Goal: Find specific page/section: Find specific page/section

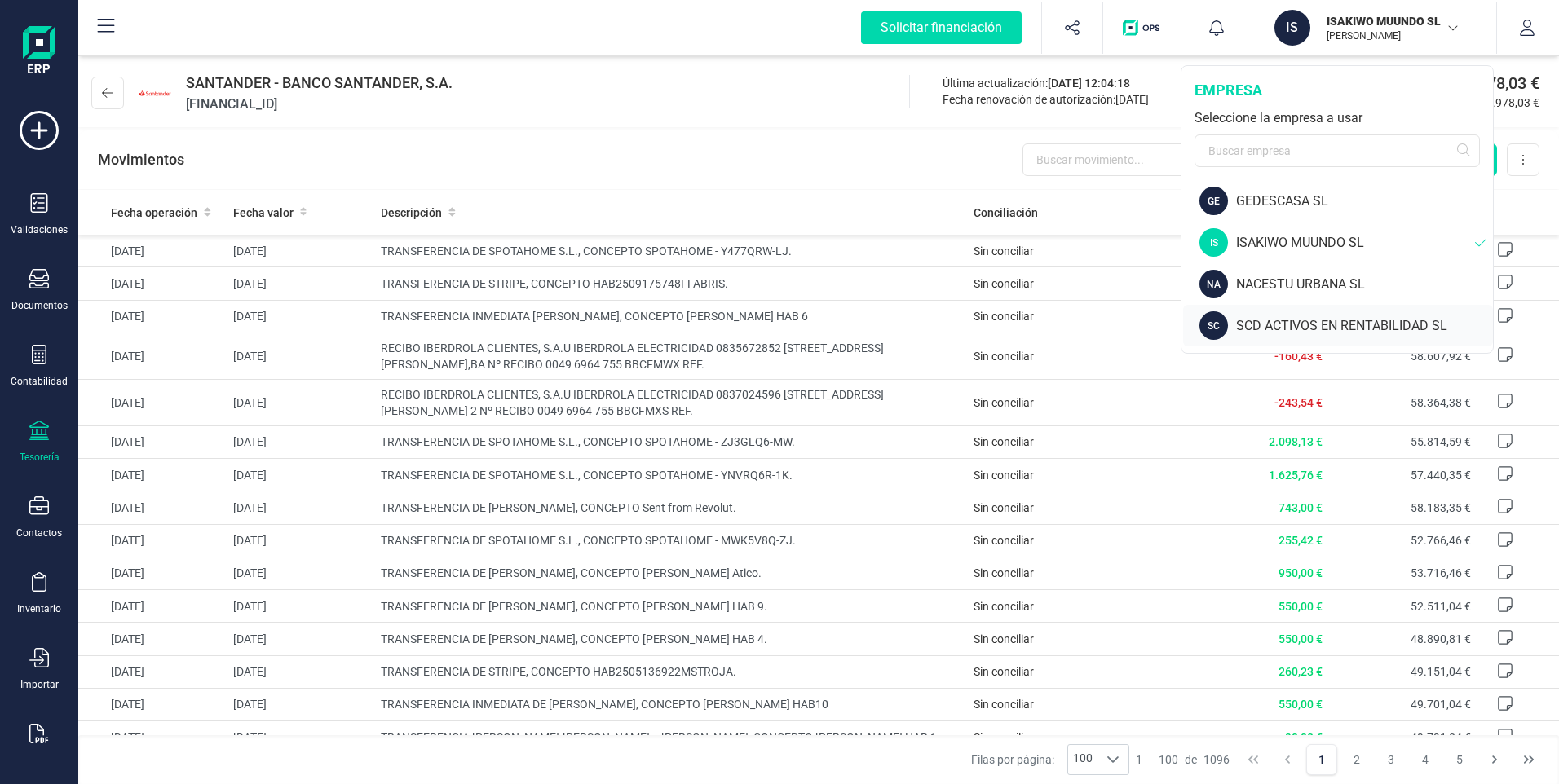
click at [1268, 325] on div "SCD ACTIVOS EN RENTABILIDAD SL" at bounding box center [1364, 326] width 257 height 20
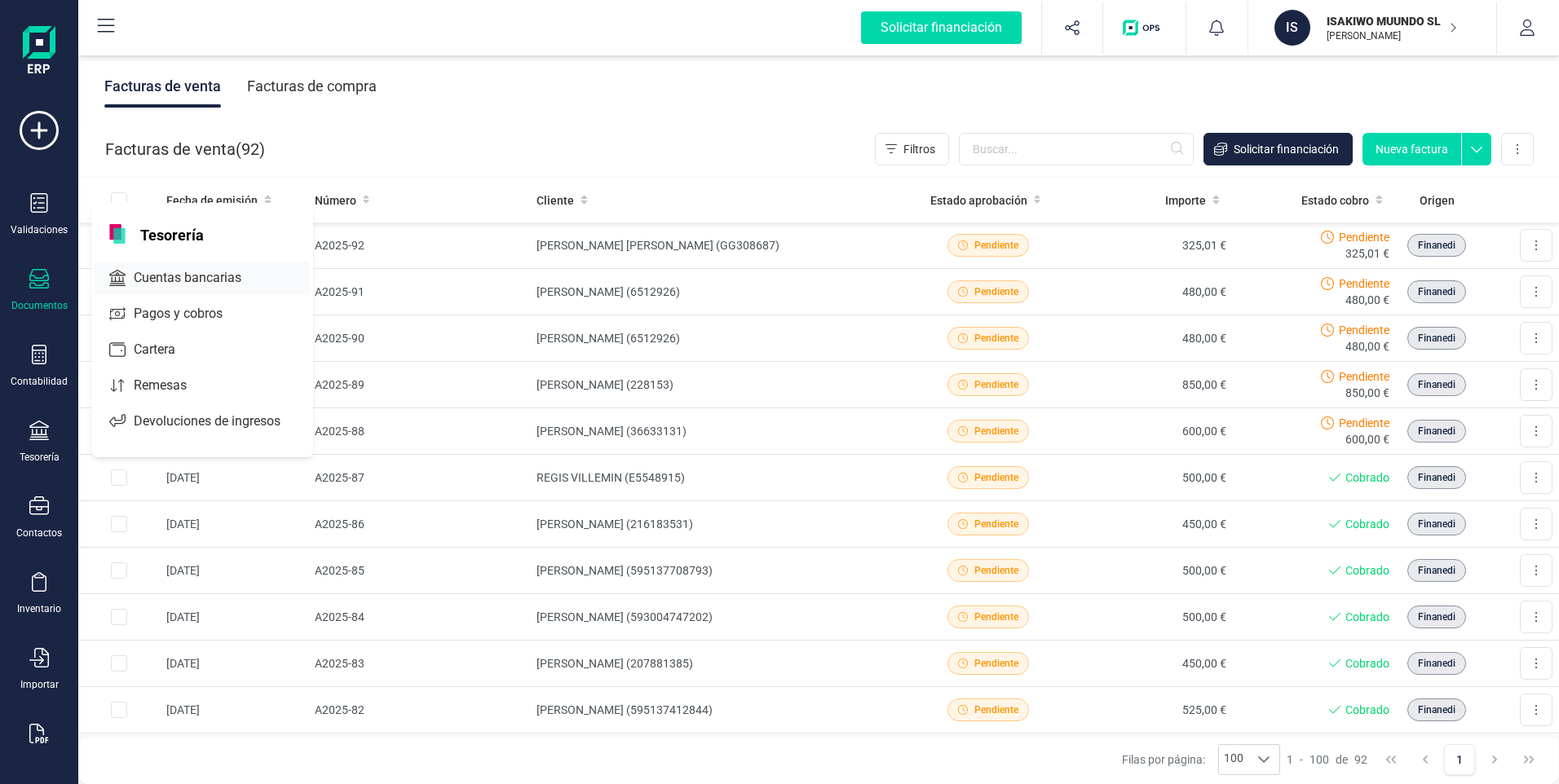
click at [164, 278] on span "Cuentas bancarias" at bounding box center [199, 277] width 143 height 20
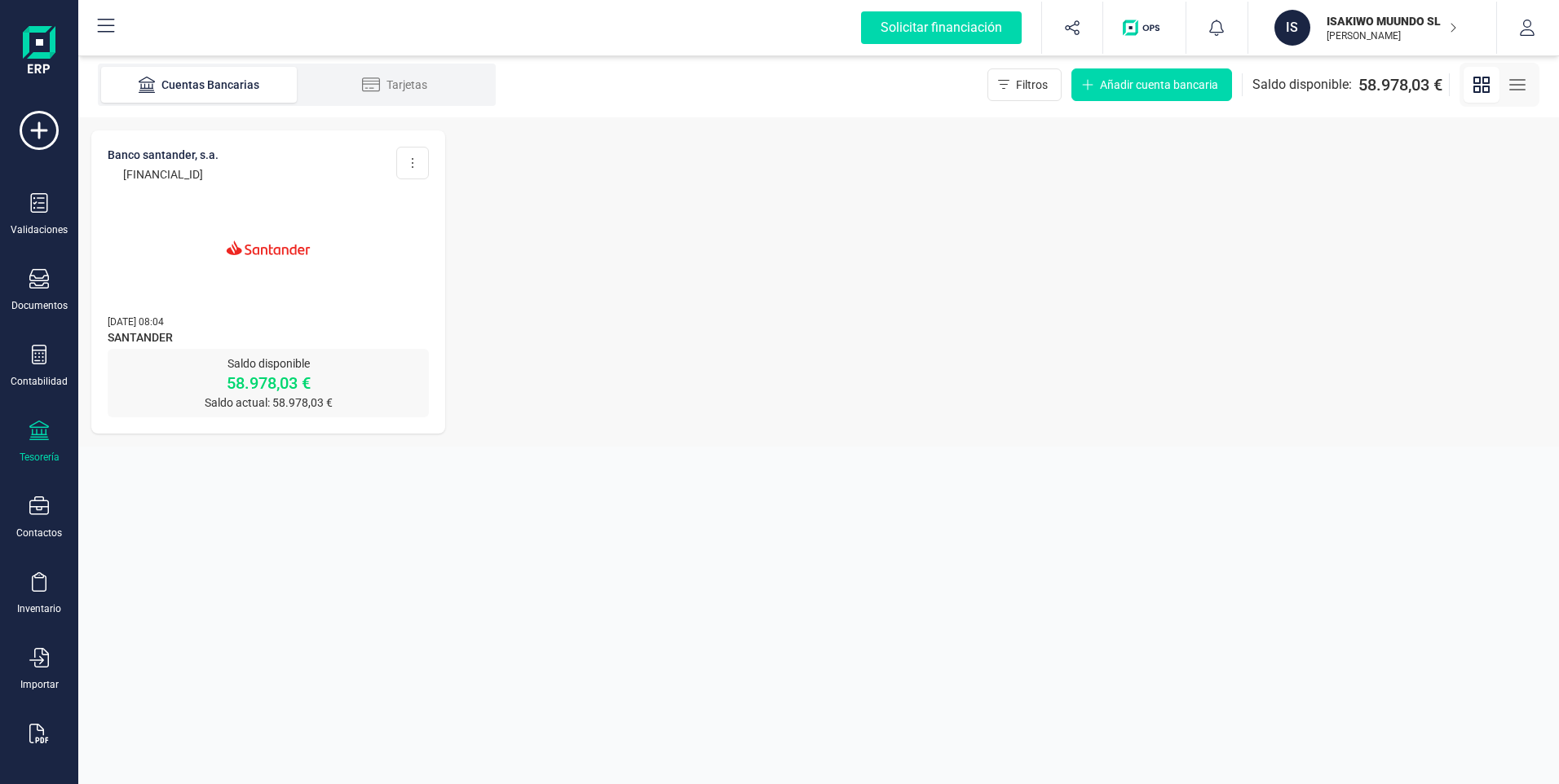
click at [273, 246] on img at bounding box center [268, 247] width 137 height 137
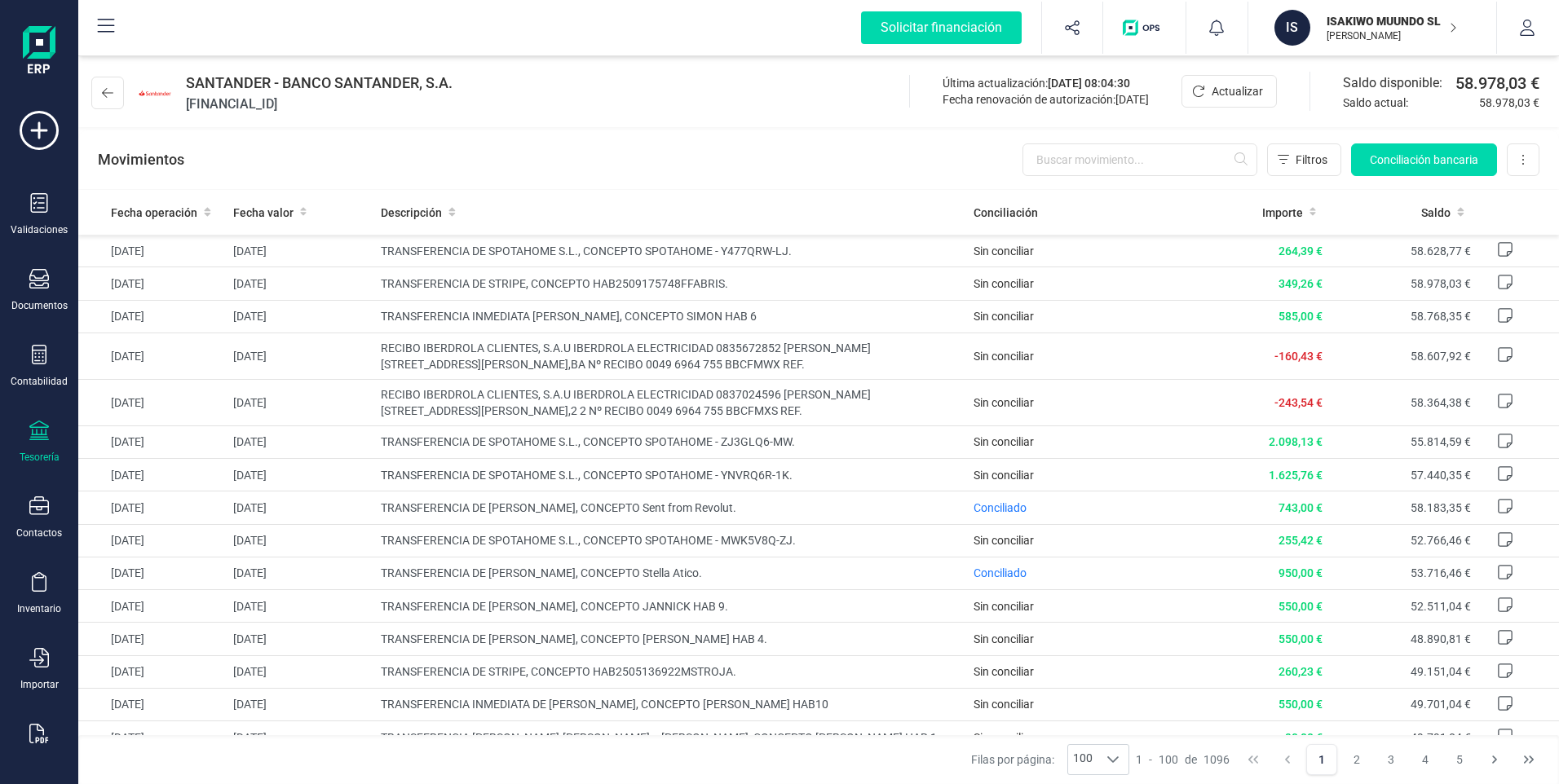
click at [1351, 39] on p "[PERSON_NAME]" at bounding box center [1392, 36] width 131 height 13
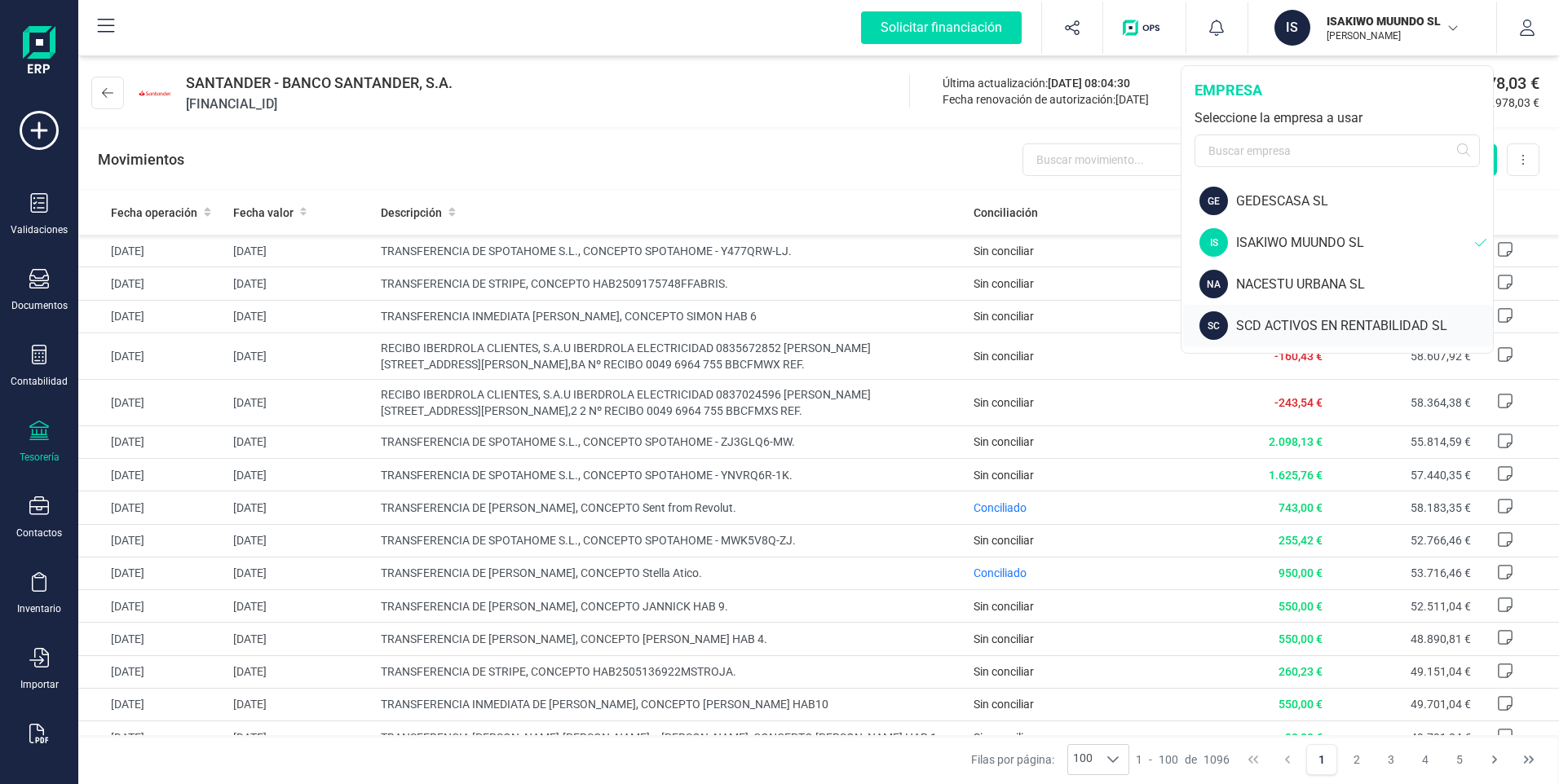
click at [1249, 326] on div "SCD ACTIVOS EN RENTABILIDAD SL" at bounding box center [1364, 326] width 257 height 20
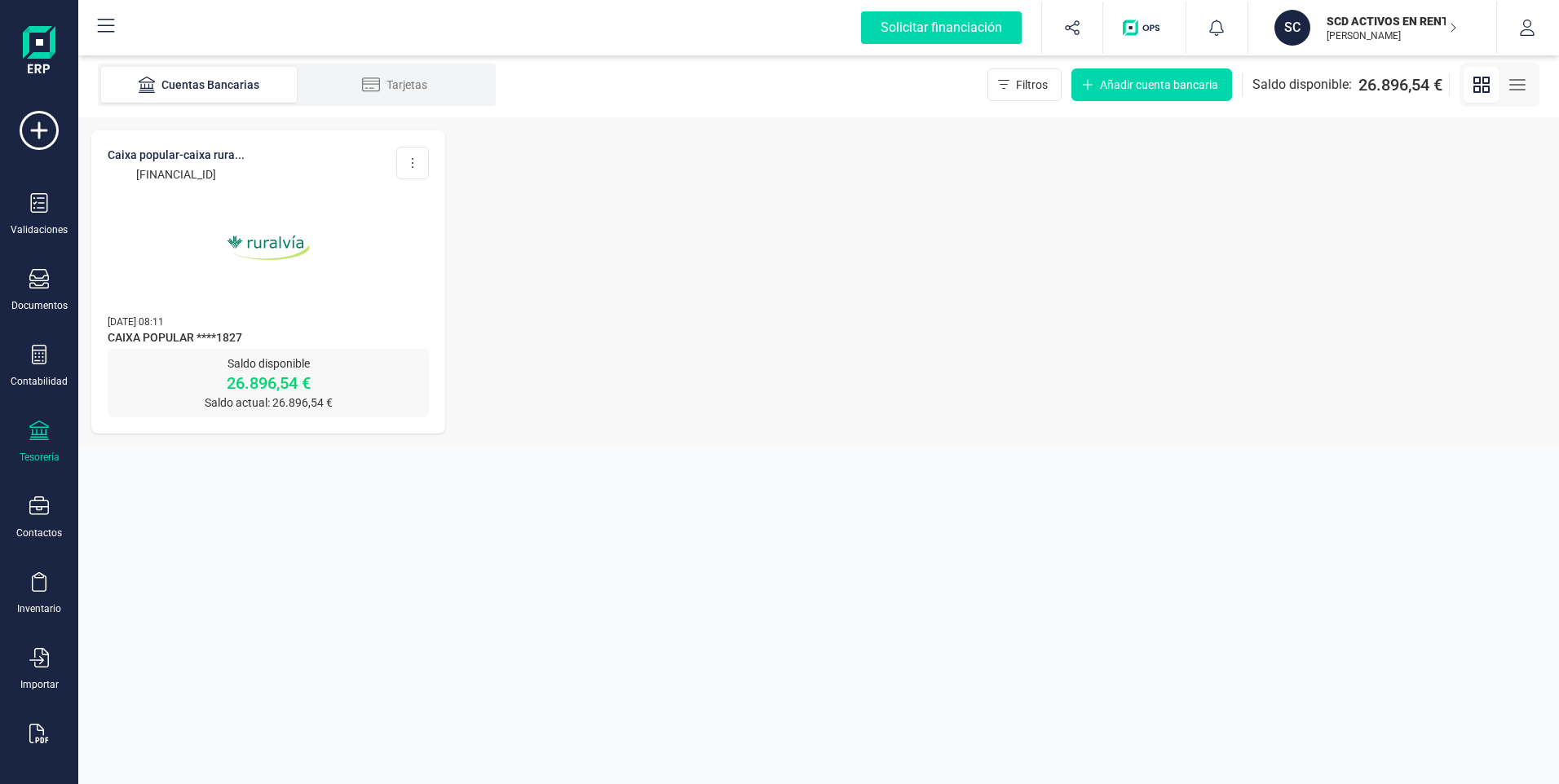
click at [271, 242] on img at bounding box center [268, 247] width 137 height 137
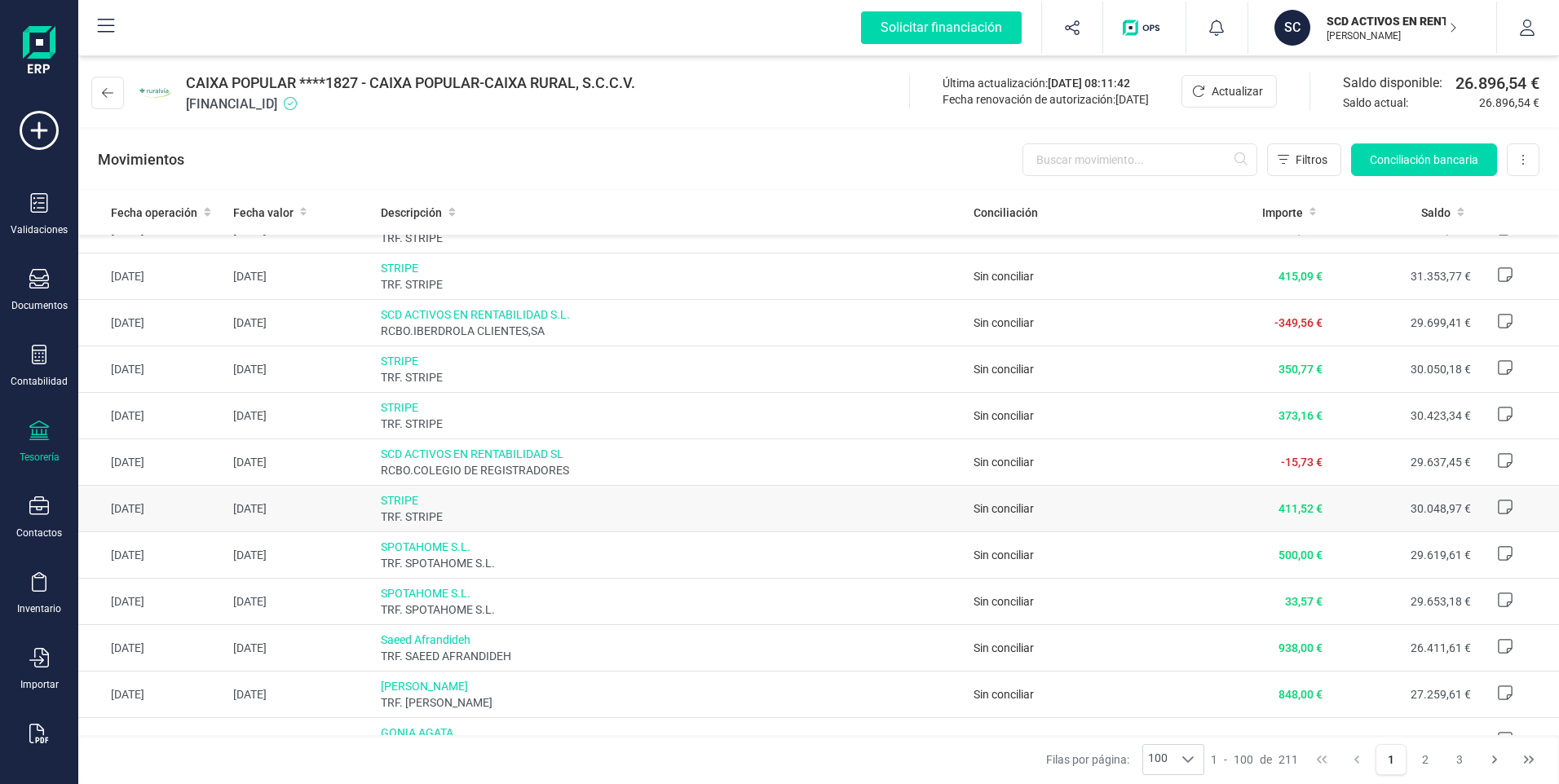
scroll to position [407, 0]
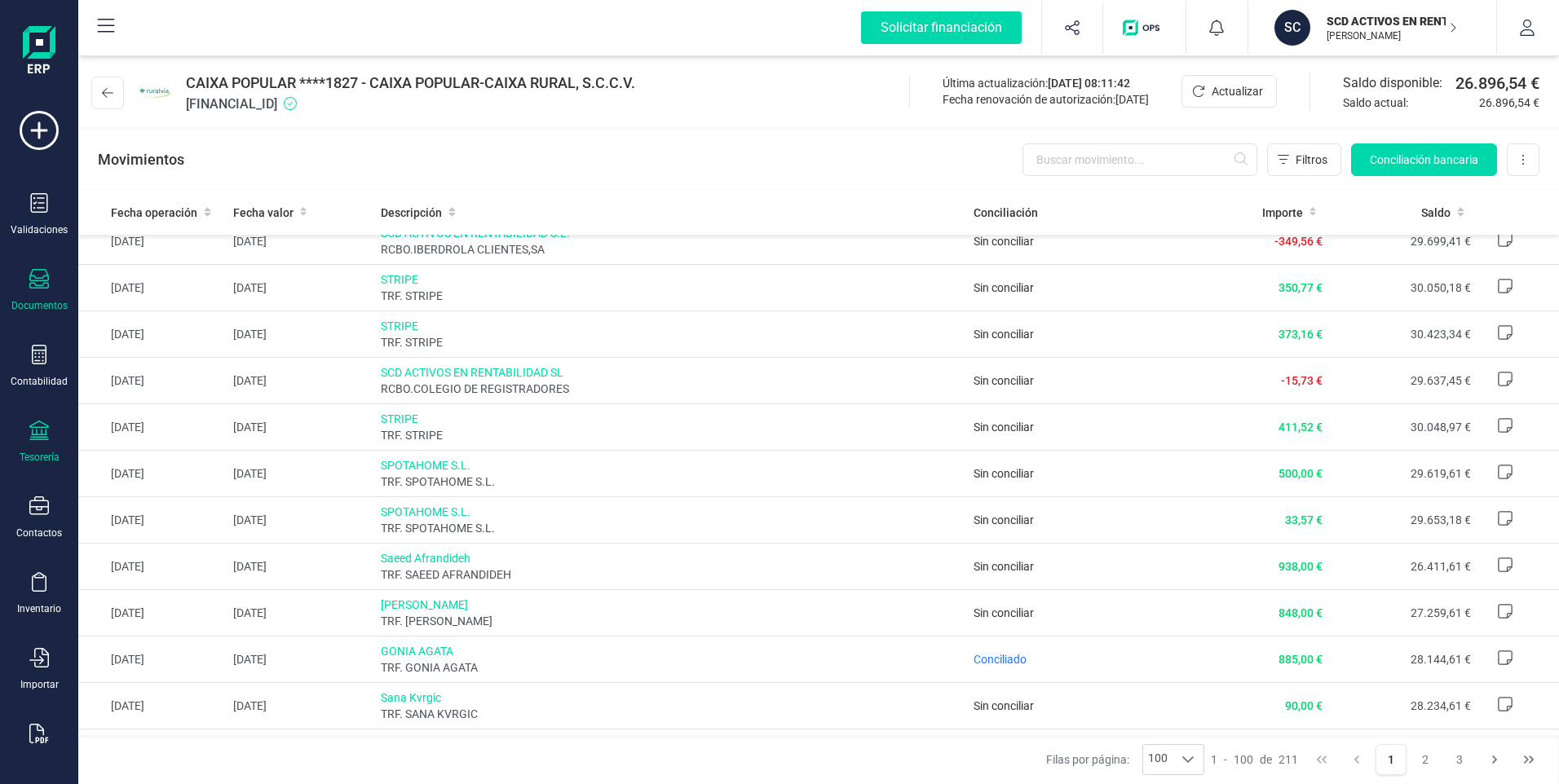
click at [41, 280] on icon at bounding box center [39, 278] width 20 height 20
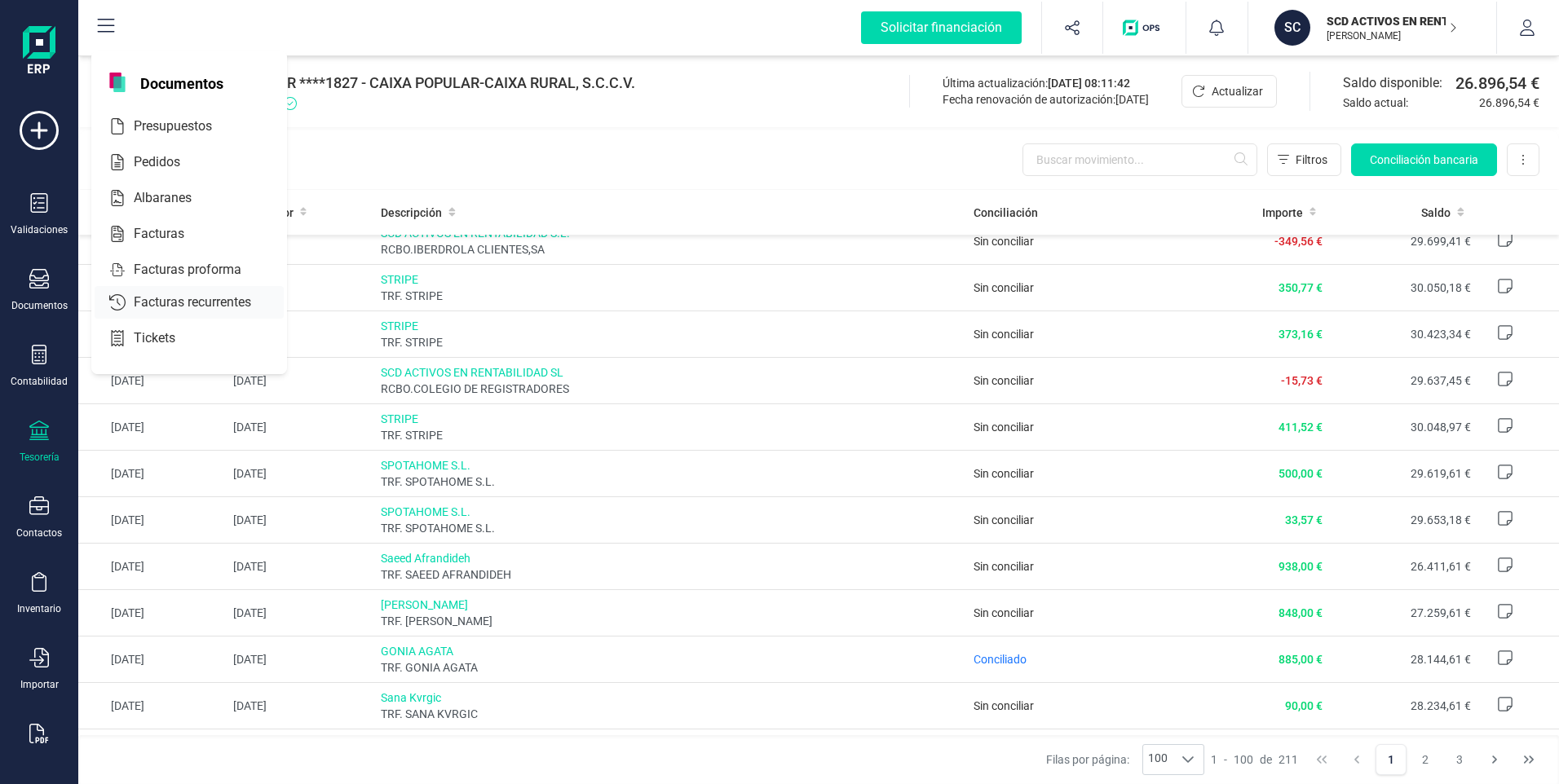
click at [150, 232] on span "Facturas" at bounding box center [170, 234] width 86 height 20
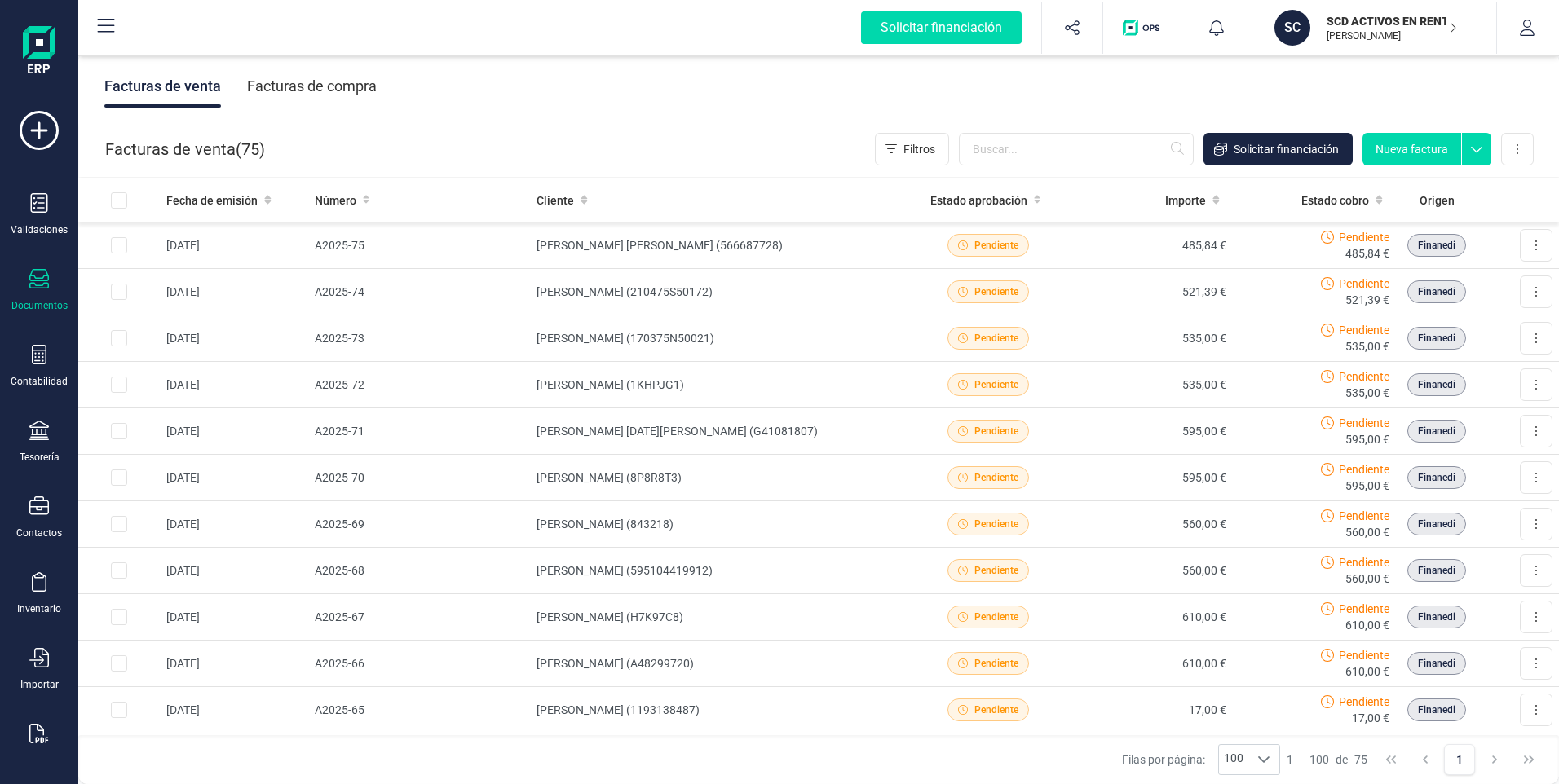
click at [307, 88] on div "Facturas de compra" at bounding box center [312, 86] width 130 height 42
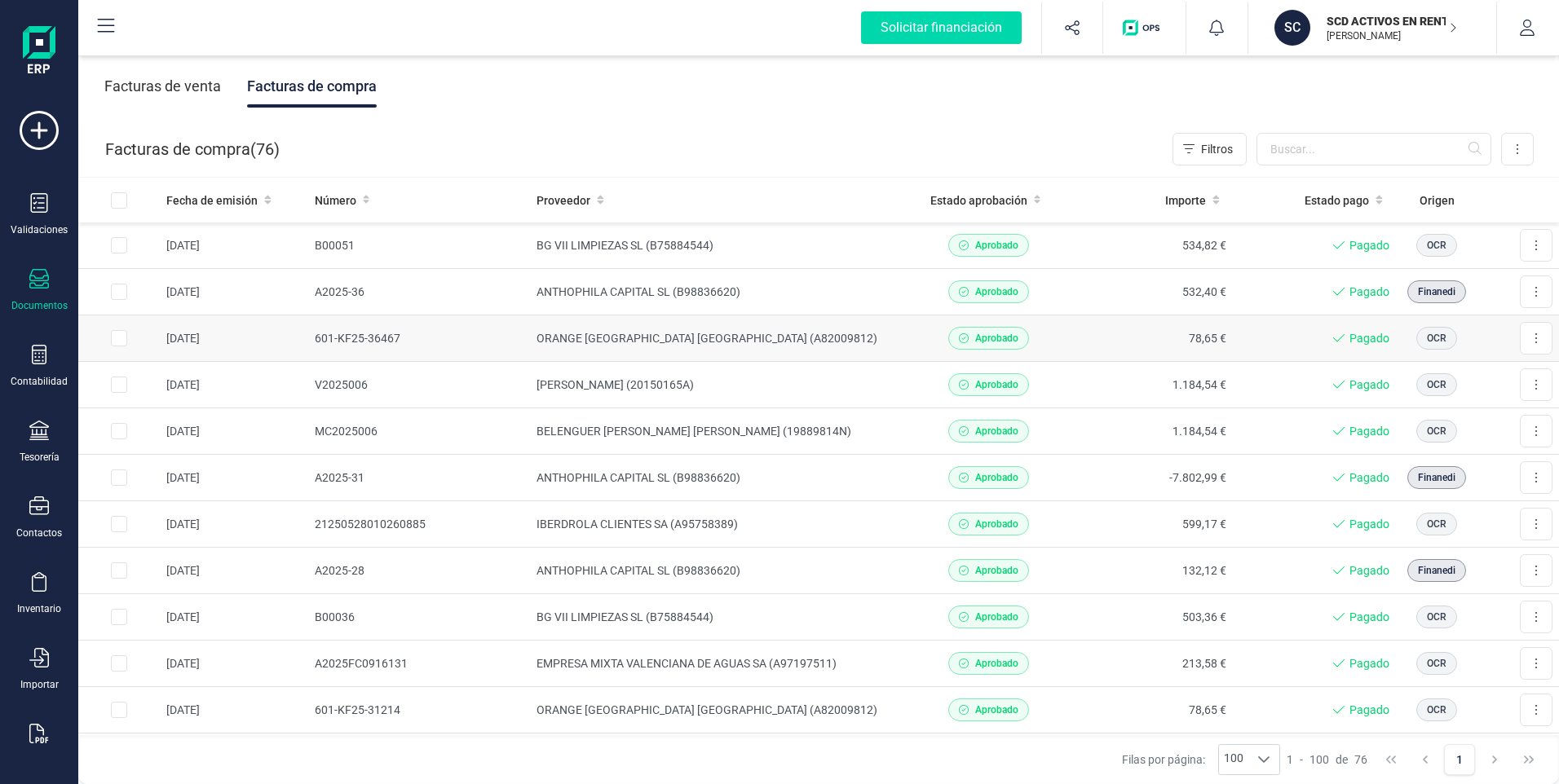
scroll to position [1059, 0]
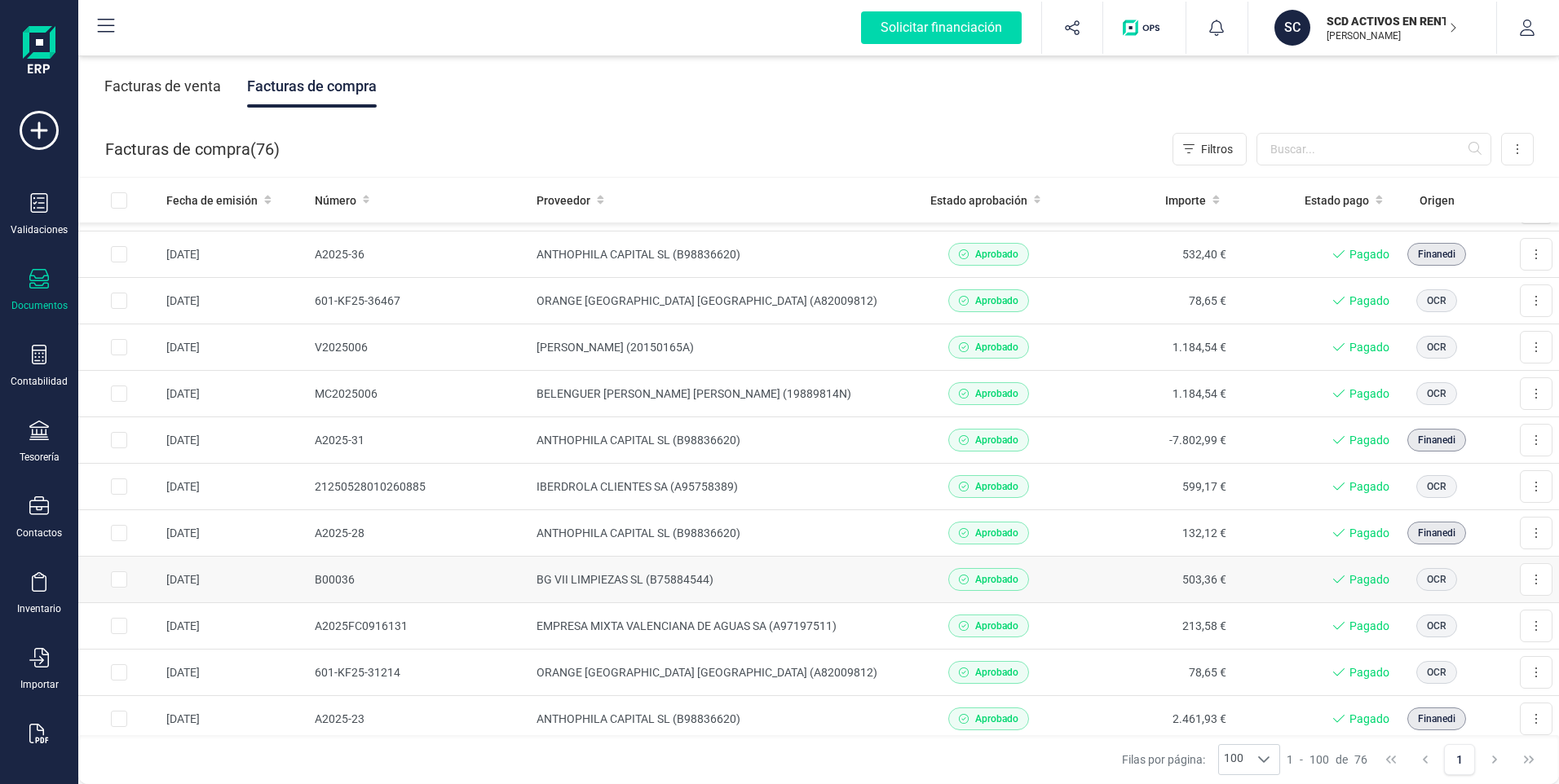
click at [578, 576] on td "BG VII LIMPIEZAS SL (B75884544)" at bounding box center [718, 580] width 377 height 47
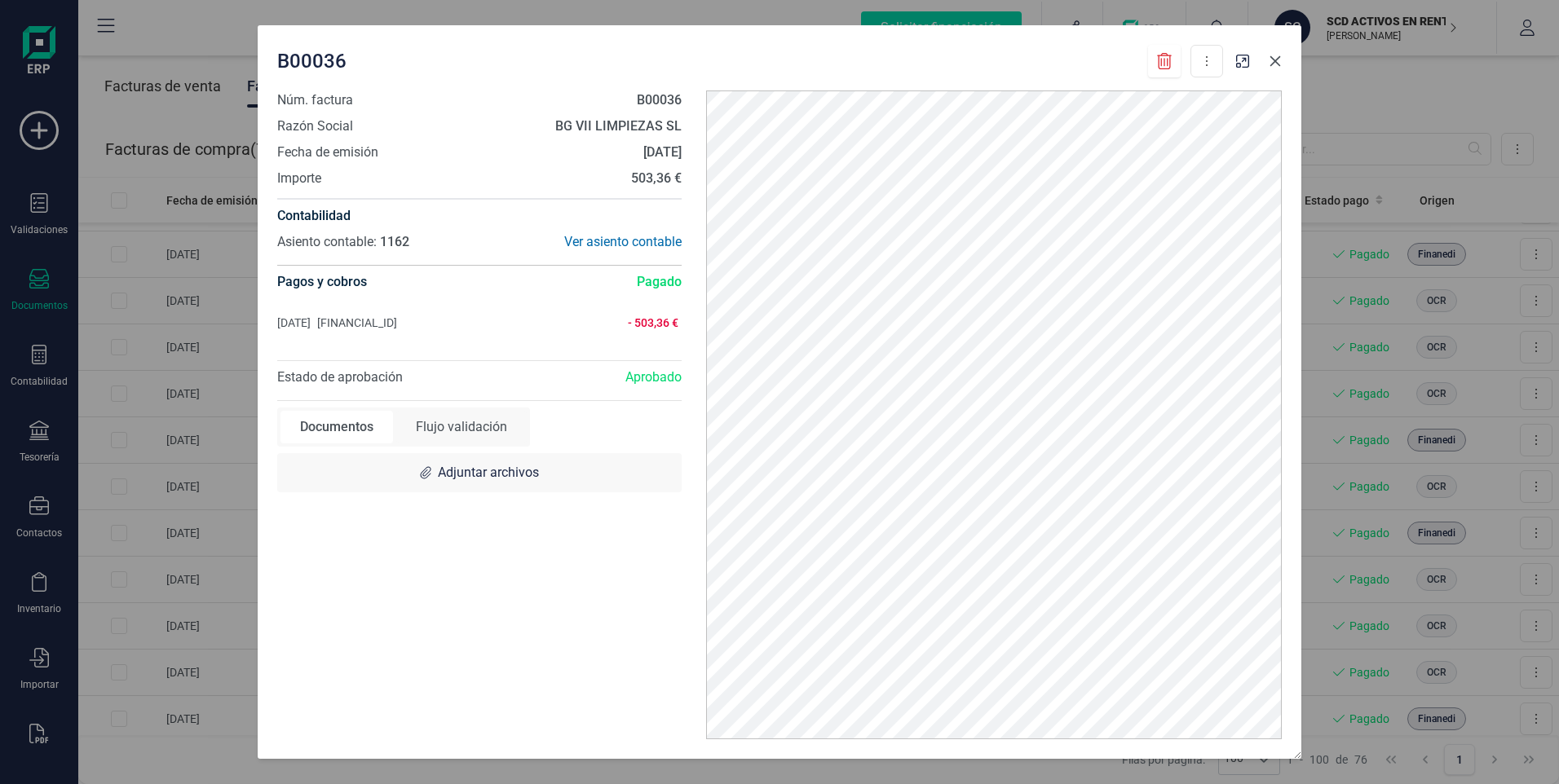
click at [1277, 67] on icon "button" at bounding box center [1274, 61] width 13 height 13
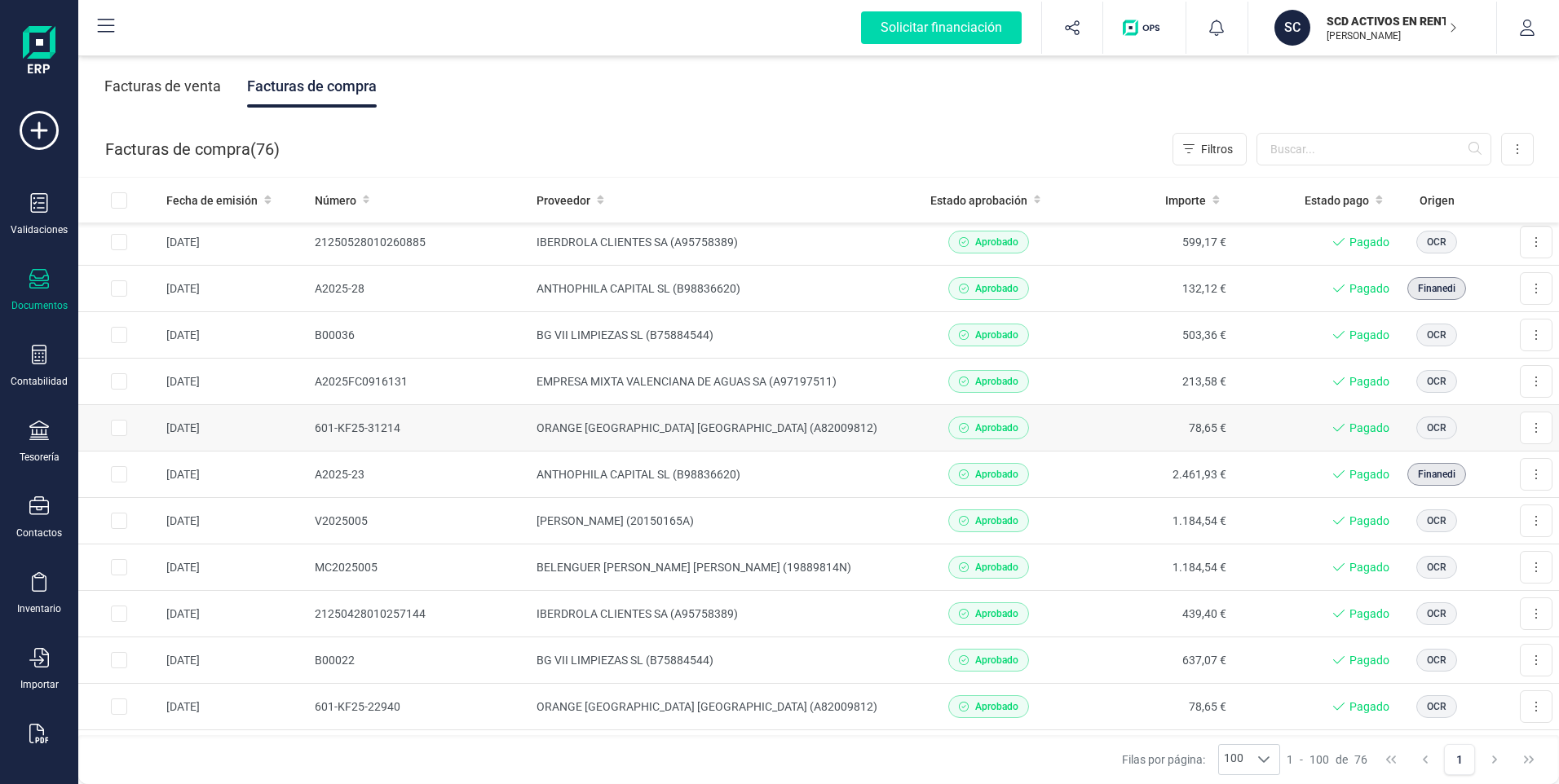
scroll to position [1385, 0]
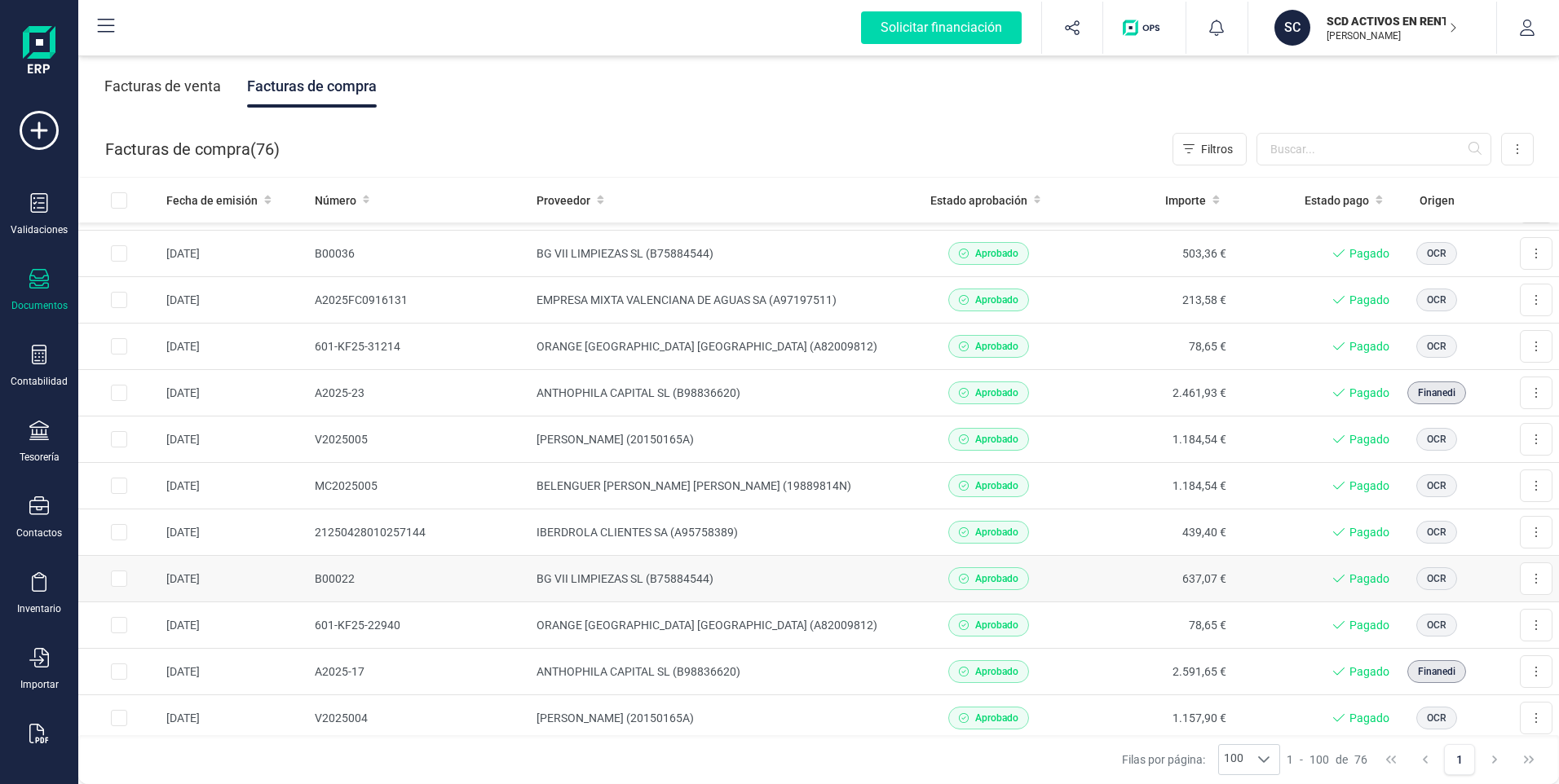
click at [632, 576] on td "BG VII LIMPIEZAS SL (B75884544)" at bounding box center [718, 579] width 377 height 47
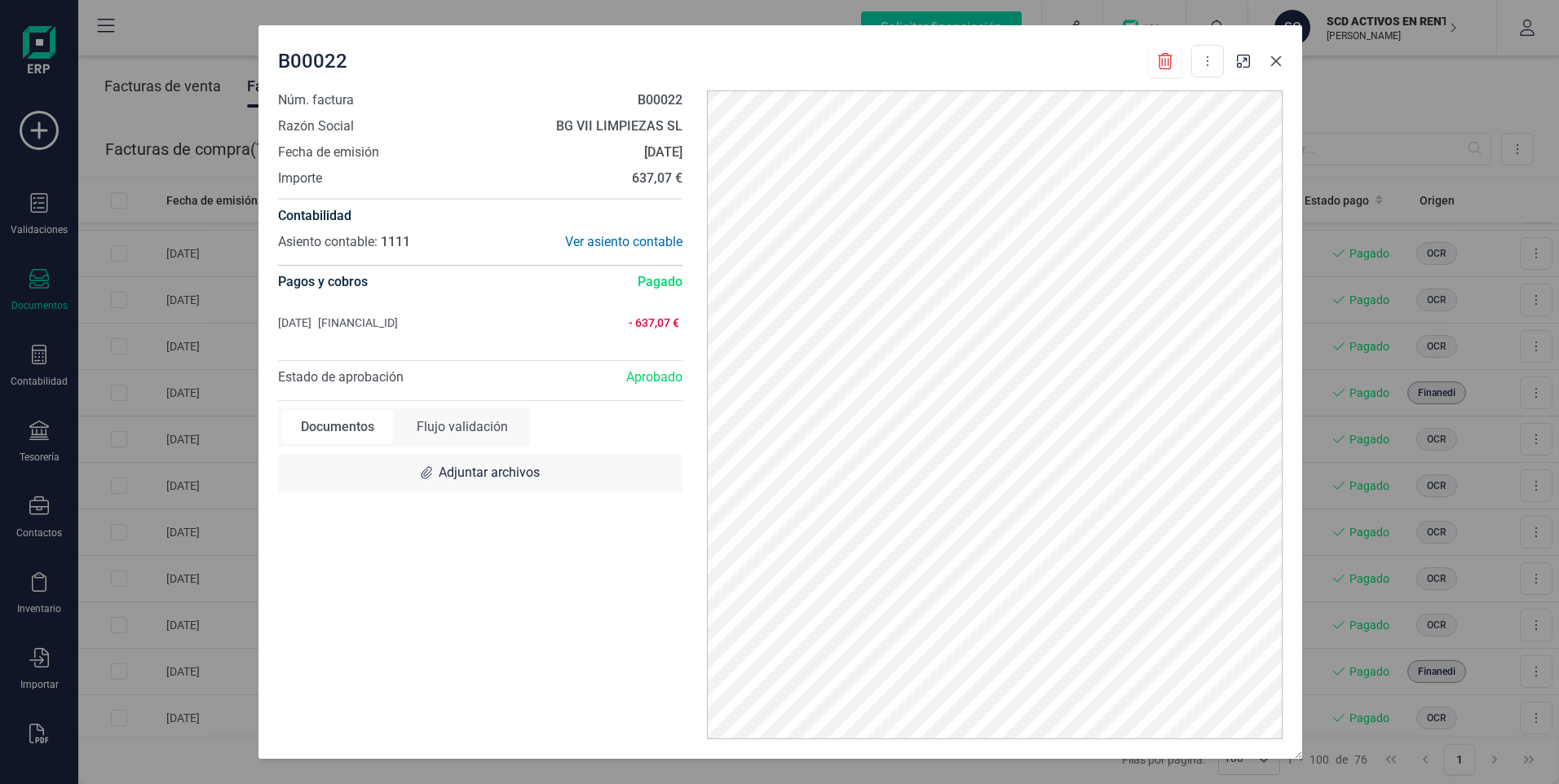
click at [1275, 63] on icon "button" at bounding box center [1276, 62] width 11 height 11
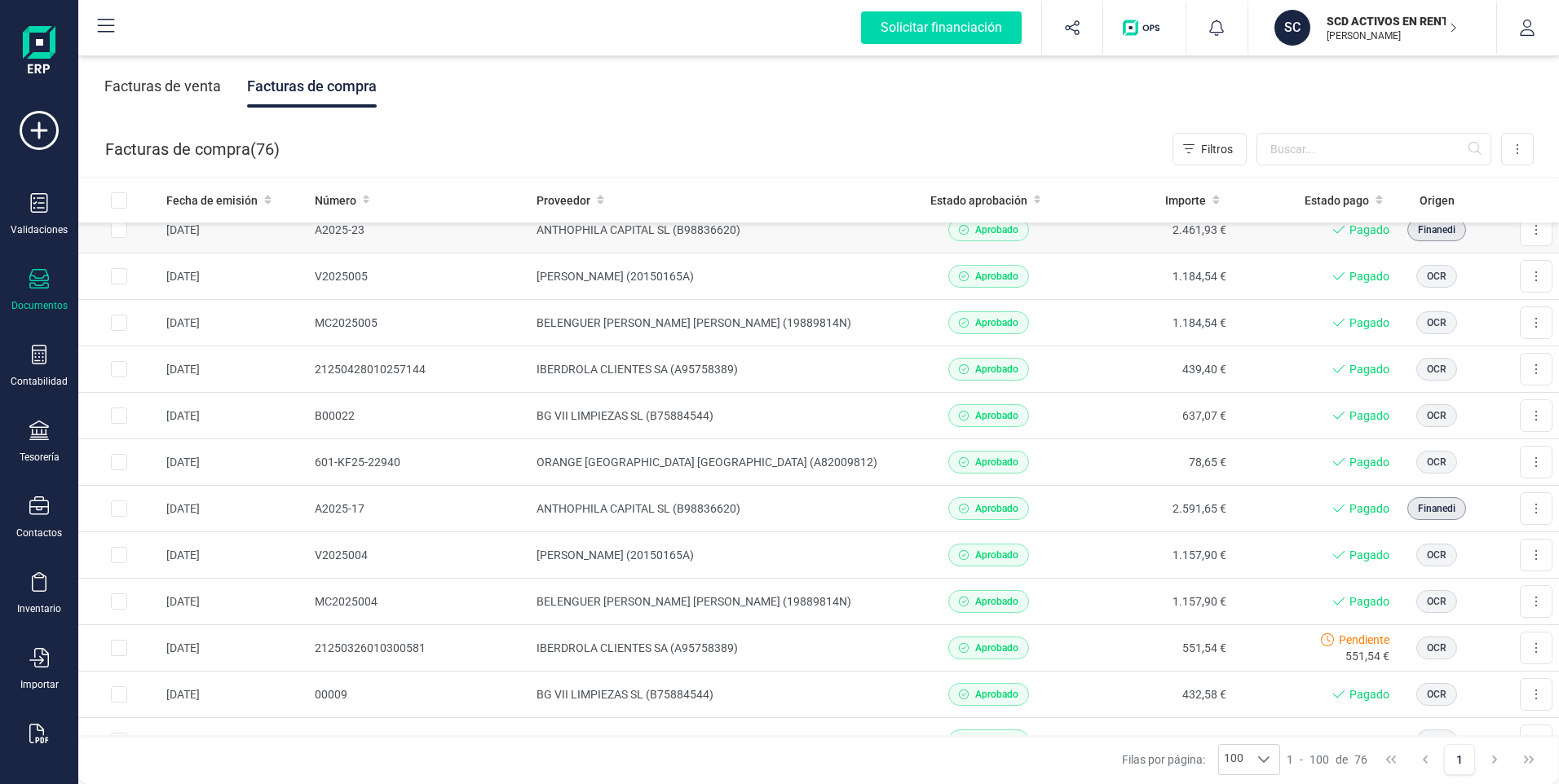
scroll to position [1630, 0]
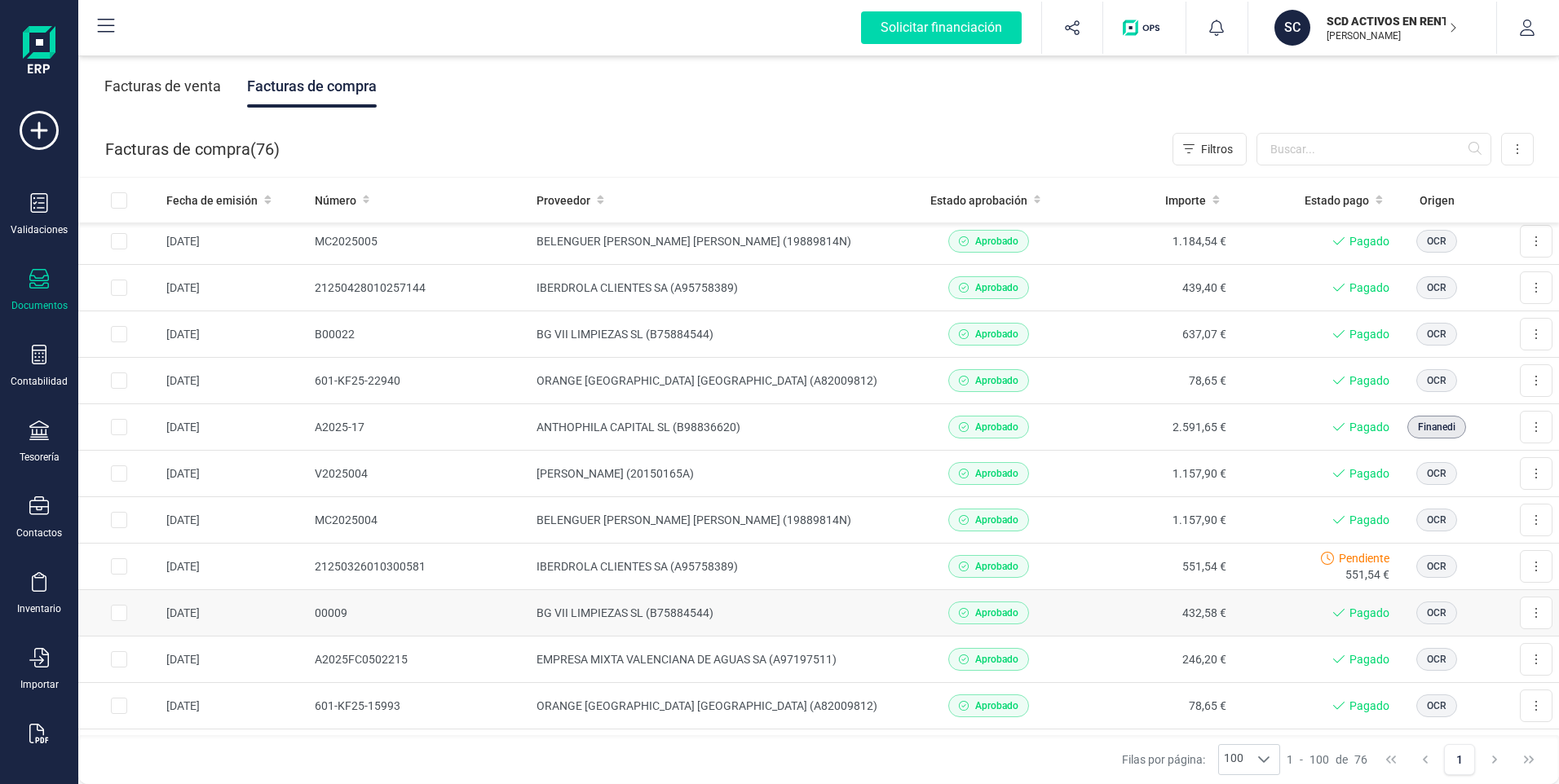
click at [668, 610] on td "BG VII LIMPIEZAS SL (B75884544)" at bounding box center [718, 613] width 377 height 47
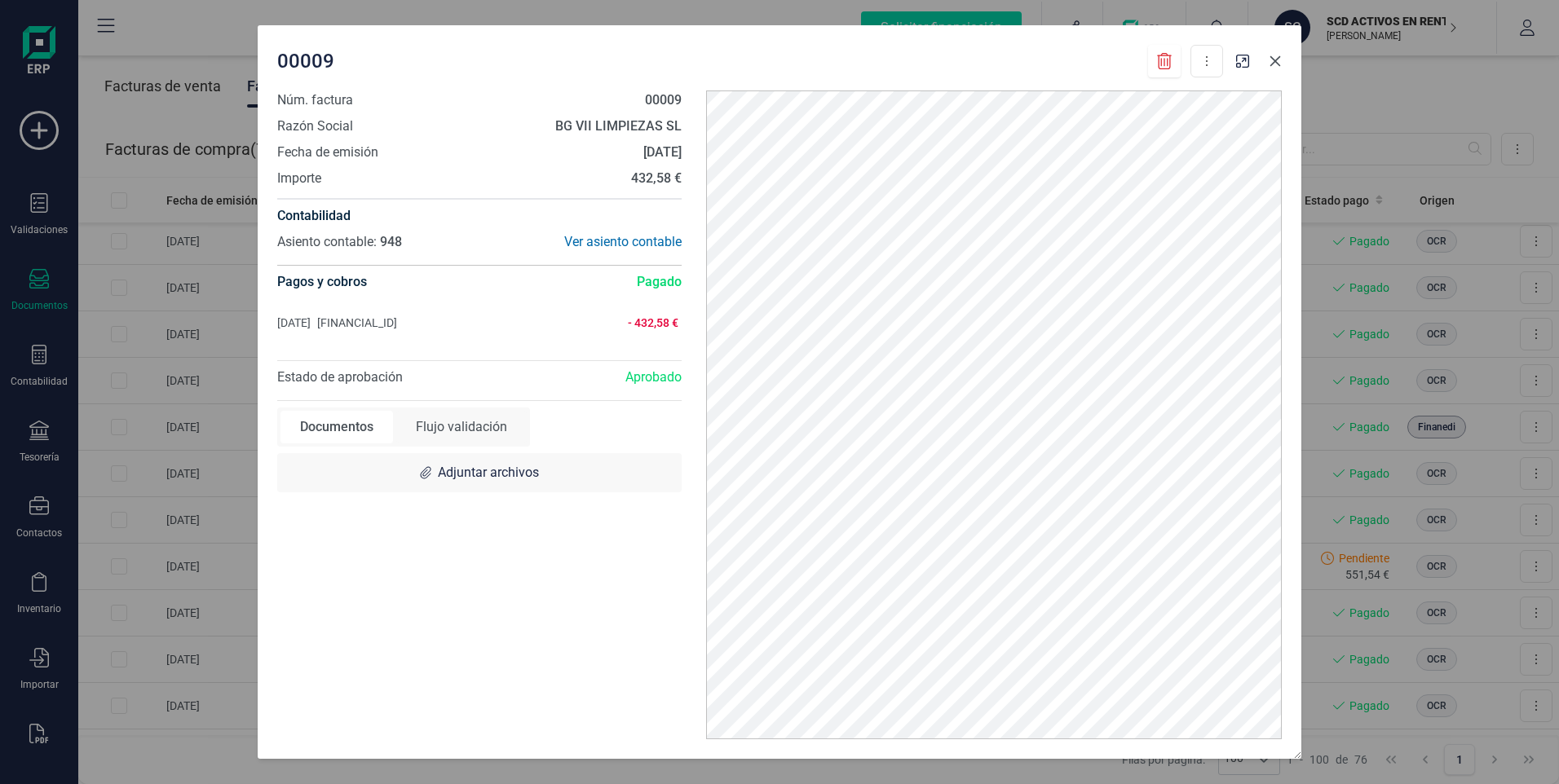
click at [1277, 66] on icon "button" at bounding box center [1274, 61] width 13 height 13
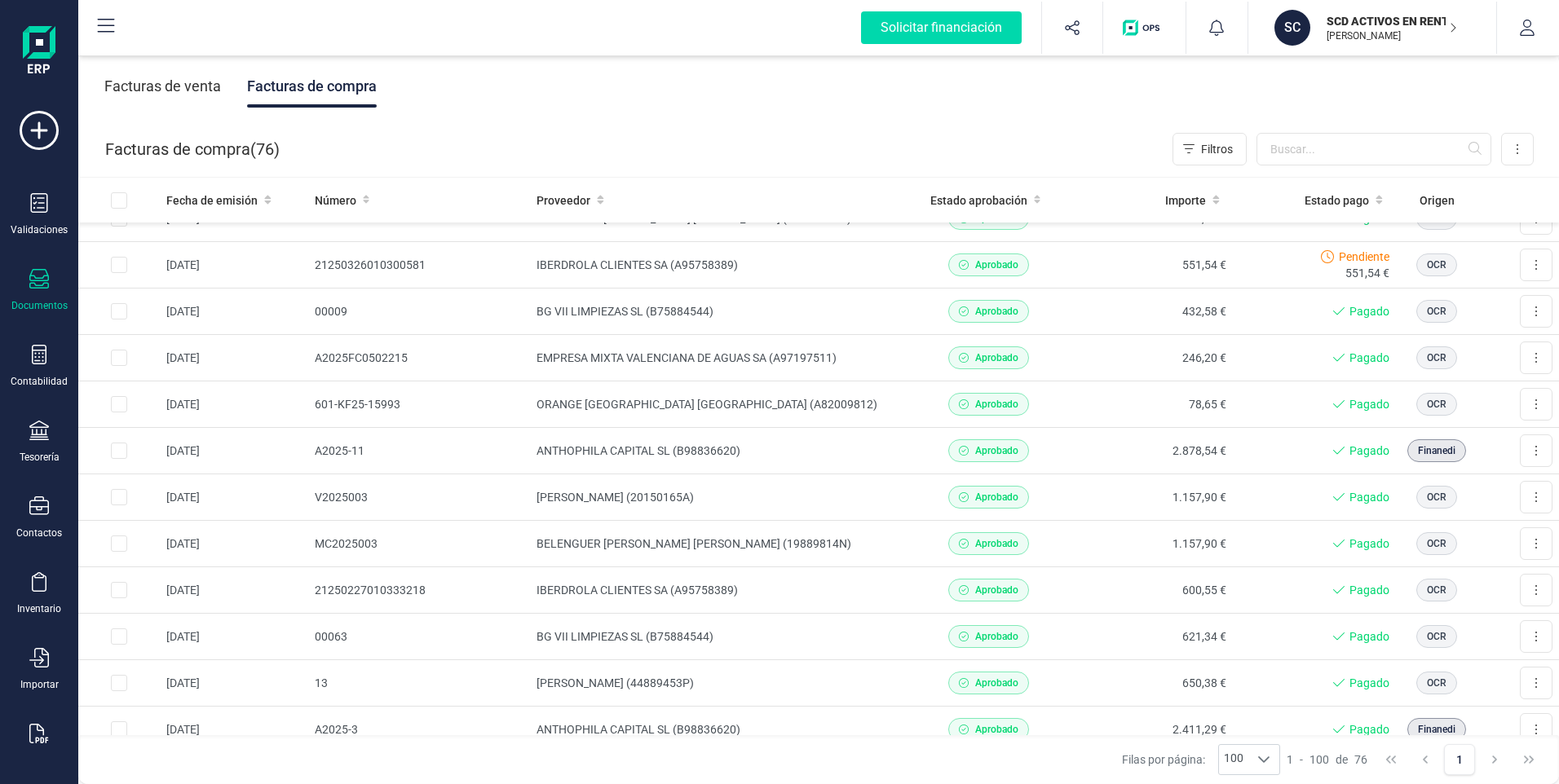
scroll to position [1956, 0]
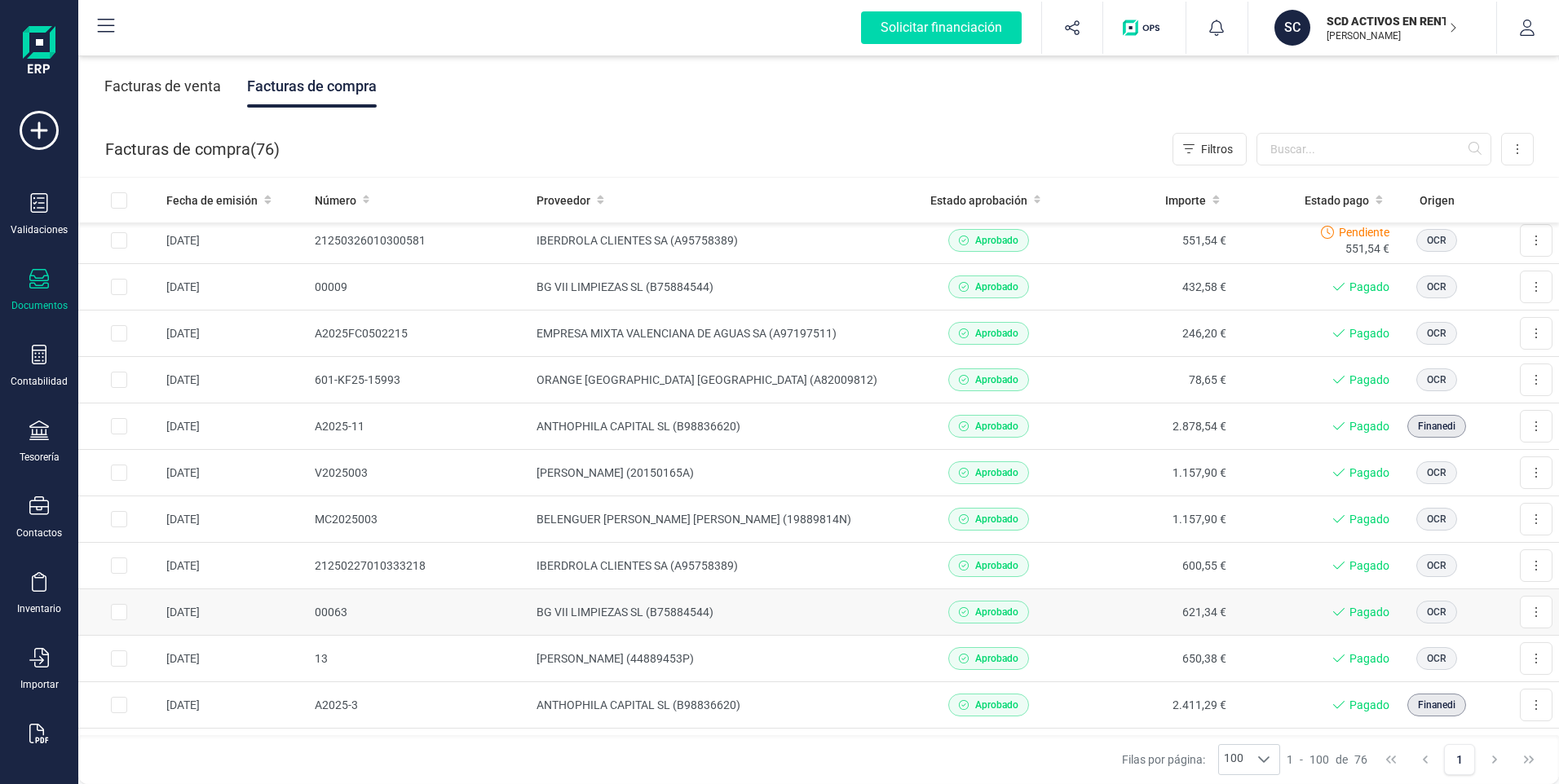
click at [677, 606] on td "BG VII LIMPIEZAS SL (B75884544)" at bounding box center [718, 612] width 377 height 47
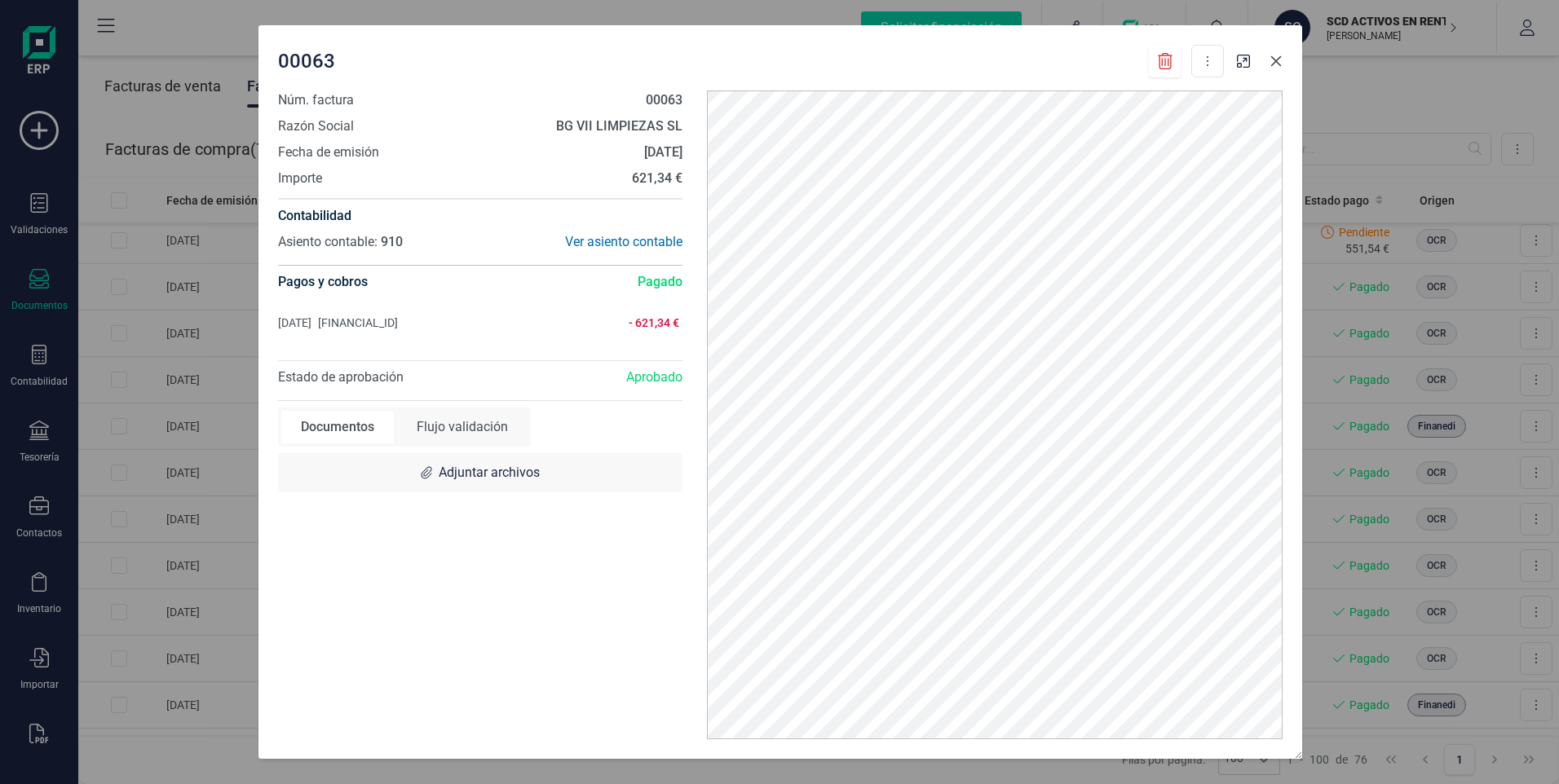
drag, startPoint x: 1274, startPoint y: 60, endPoint x: 1285, endPoint y: 107, distance: 48.3
click at [1276, 60] on icon "button" at bounding box center [1276, 62] width 11 height 11
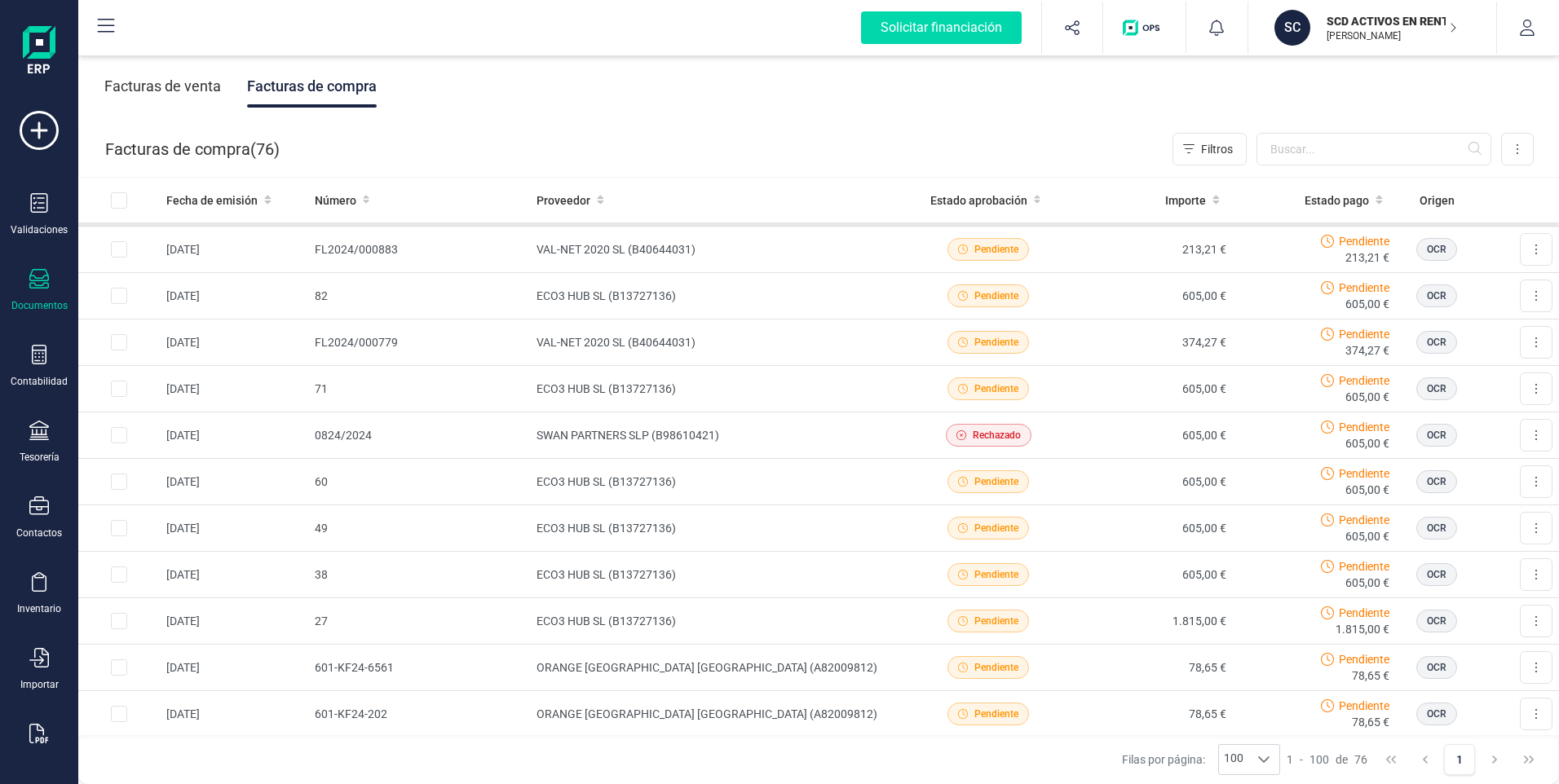
scroll to position [3048, 0]
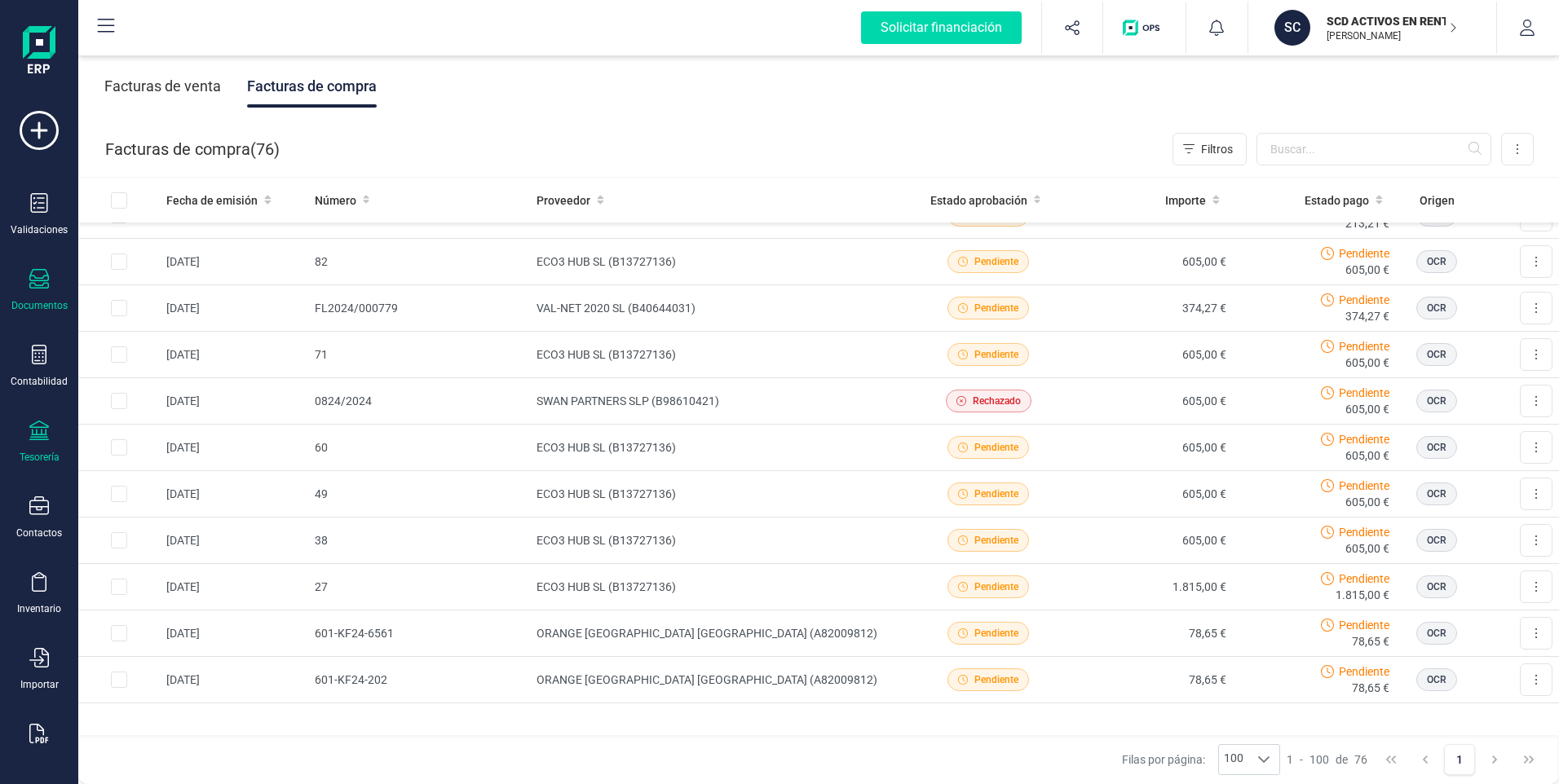
click at [41, 435] on icon at bounding box center [39, 430] width 20 height 20
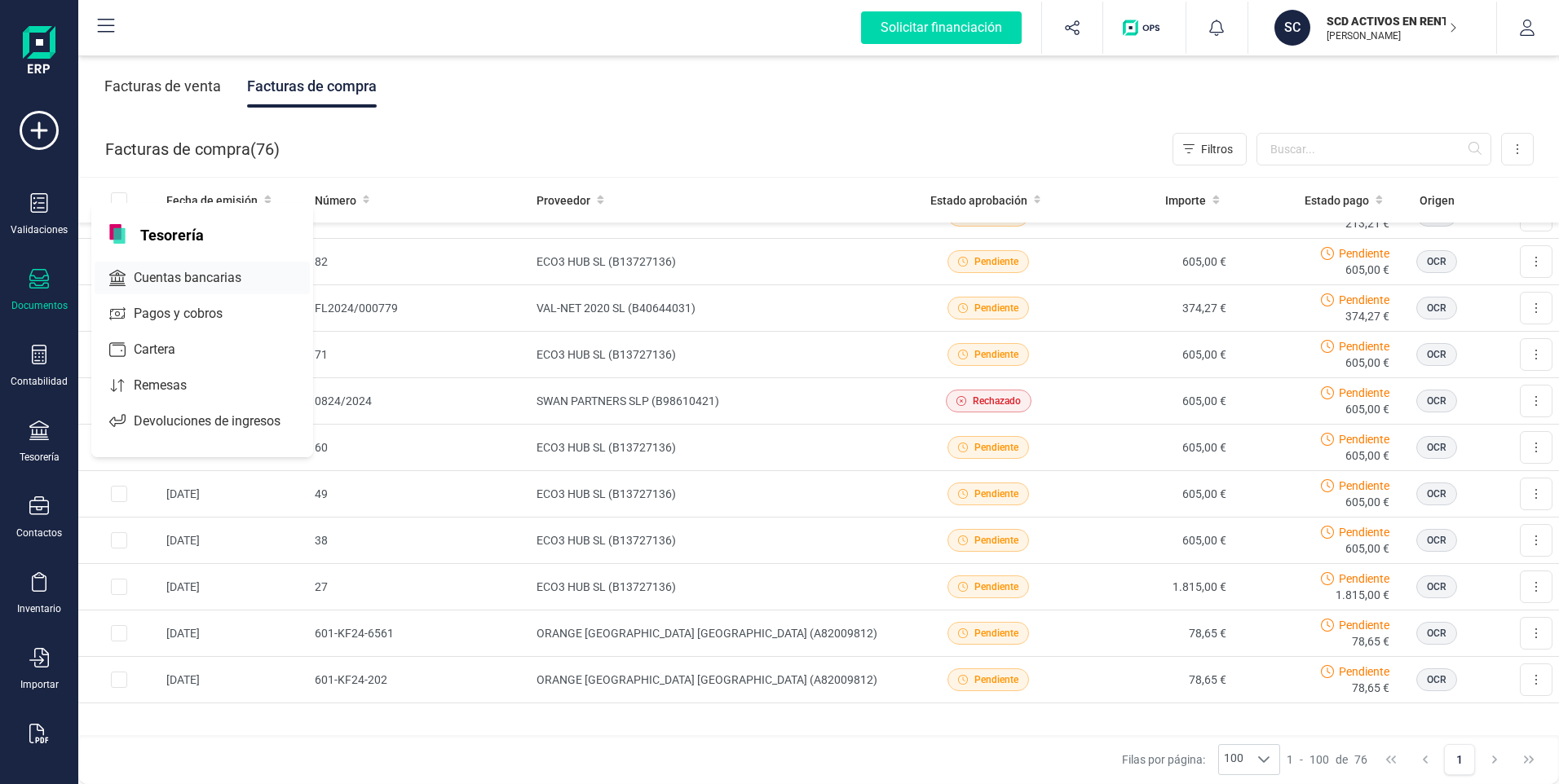
click at [184, 278] on span "Cuentas bancarias" at bounding box center [199, 277] width 143 height 20
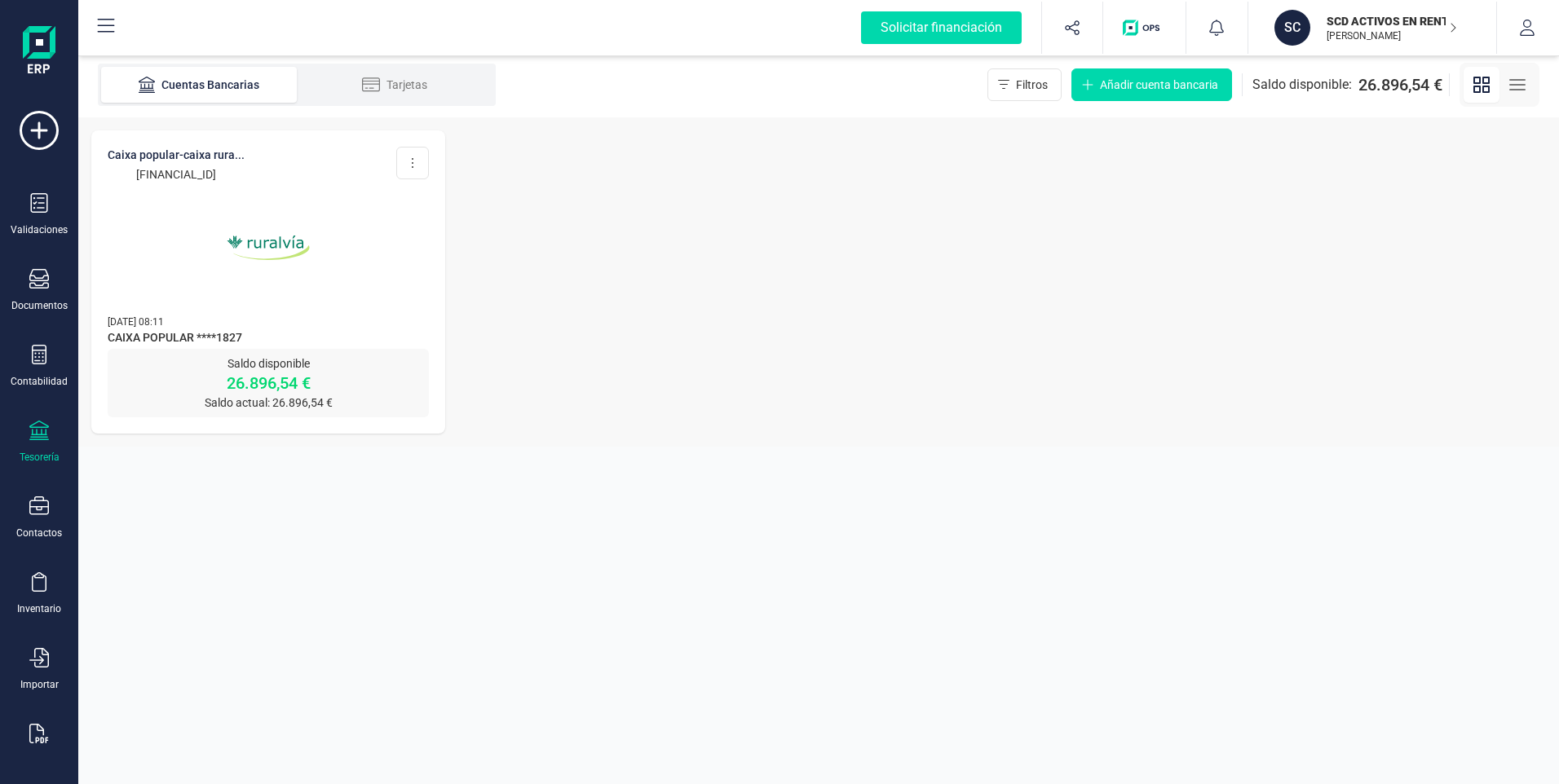
click at [286, 237] on img at bounding box center [268, 247] width 137 height 137
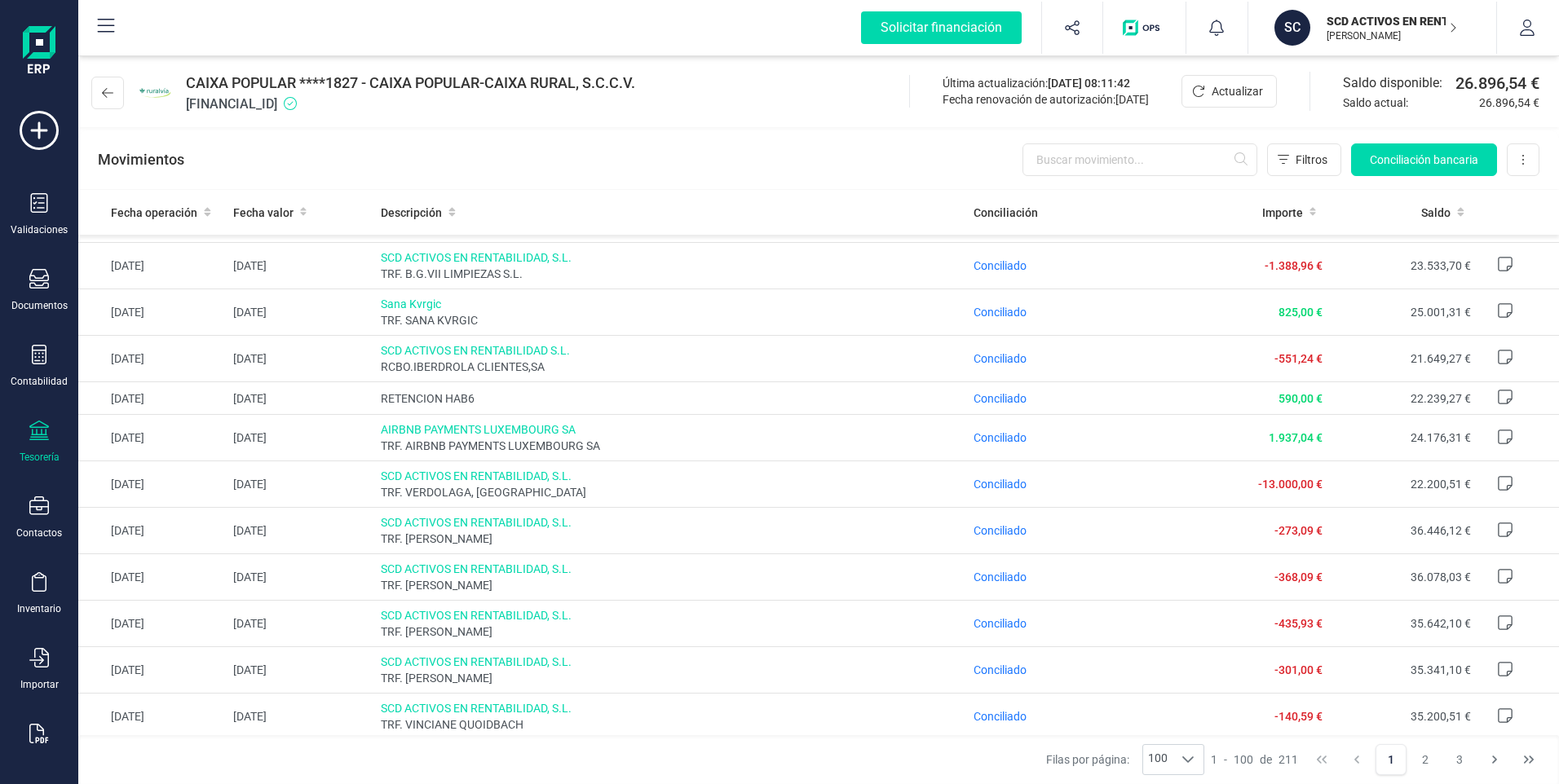
scroll to position [1385, 0]
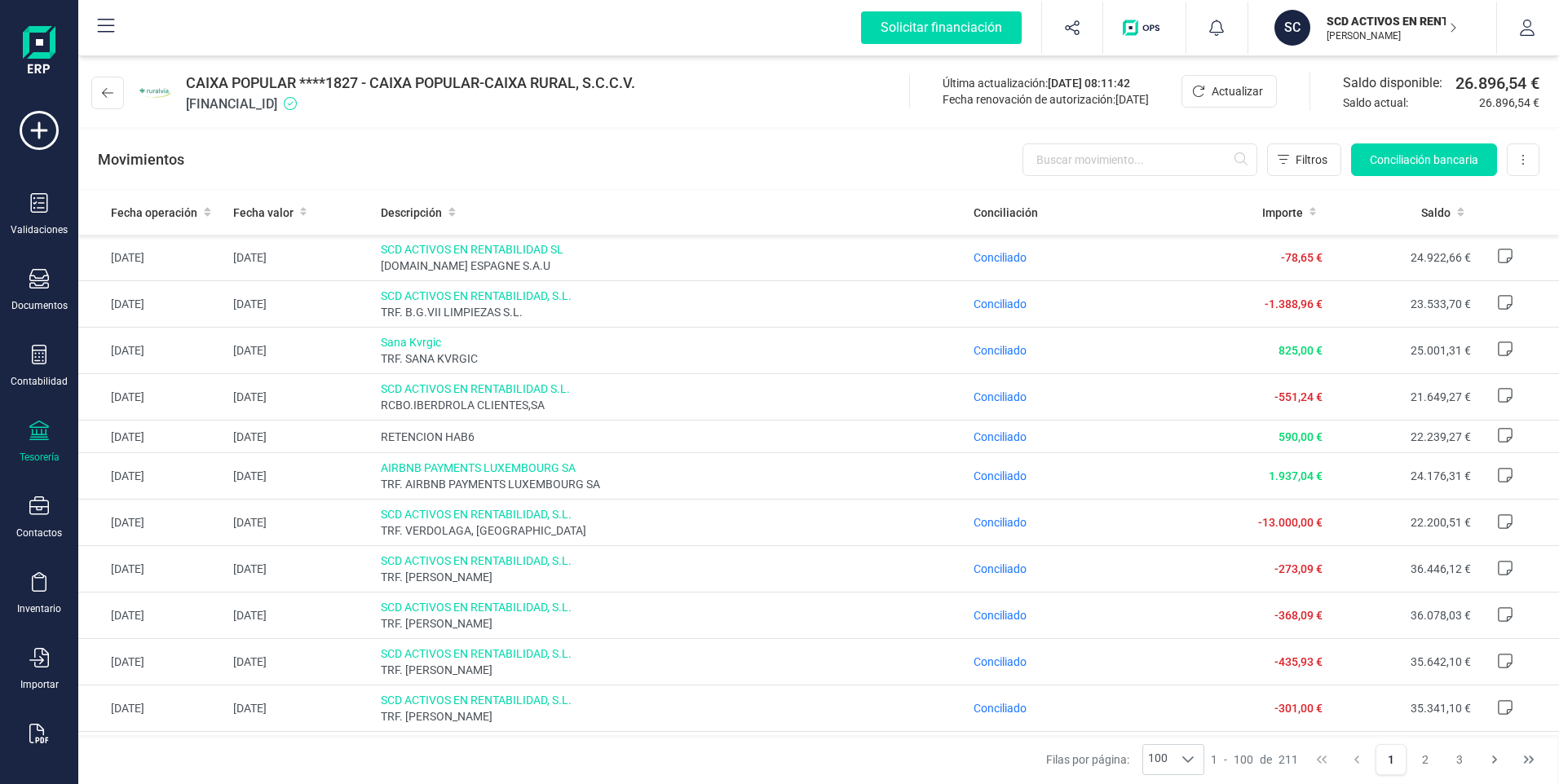
click at [1374, 26] on p "SCD ACTIVOS EN RENTABILIDAD SL" at bounding box center [1392, 21] width 131 height 16
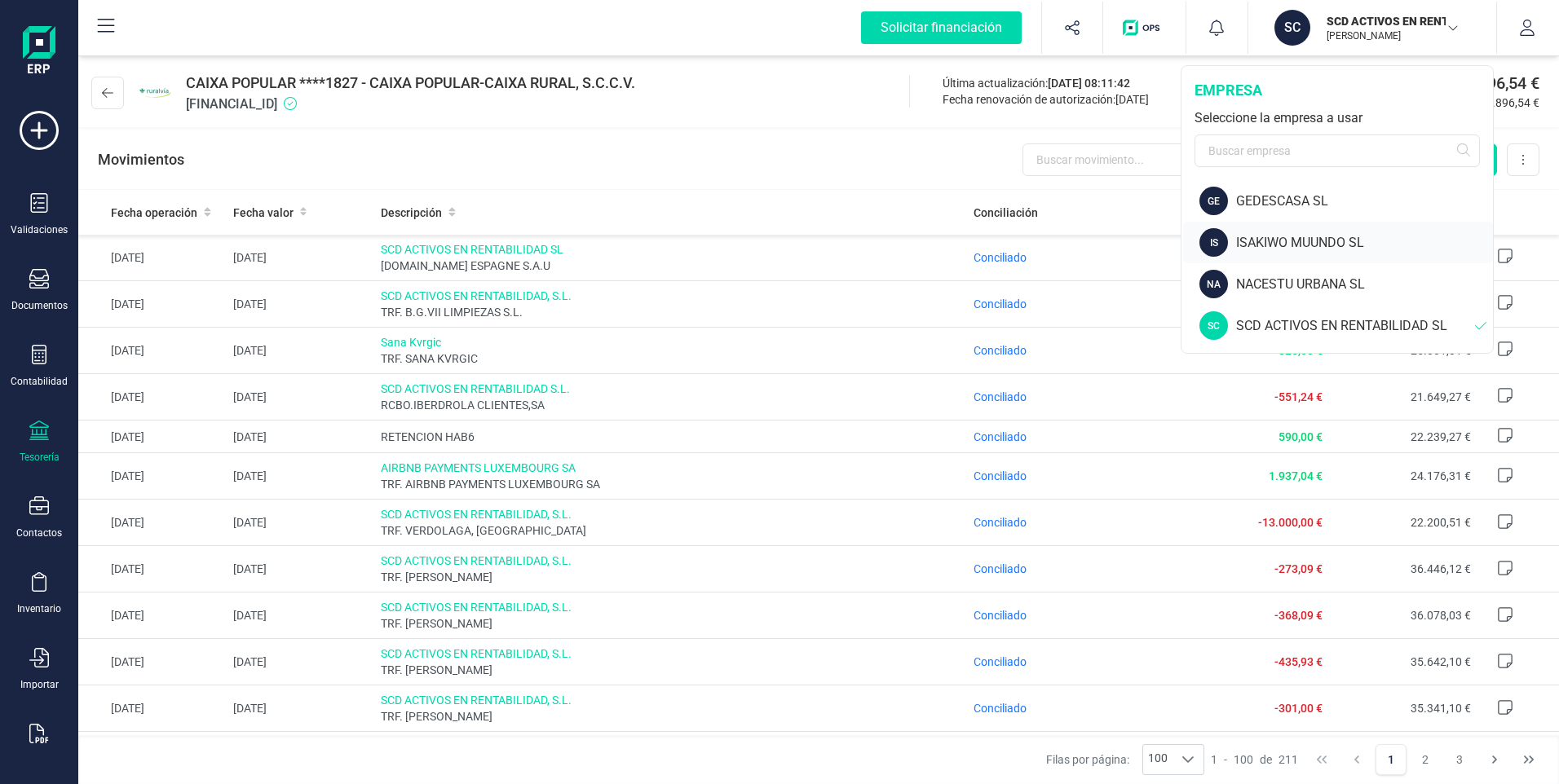
click at [1272, 242] on div "ISAKIWO MUUNDO SL" at bounding box center [1364, 243] width 257 height 20
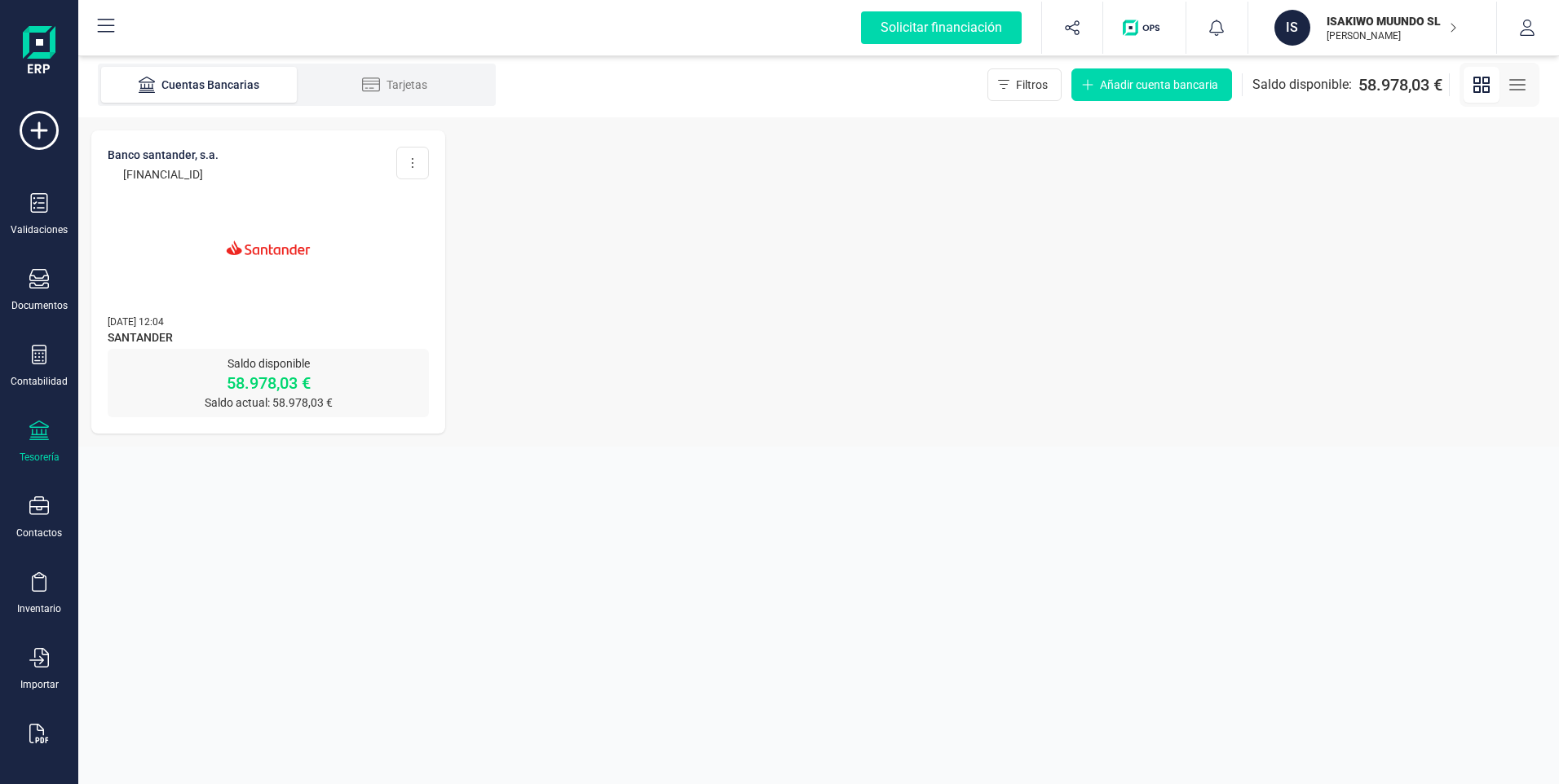
click at [249, 247] on img at bounding box center [268, 247] width 137 height 137
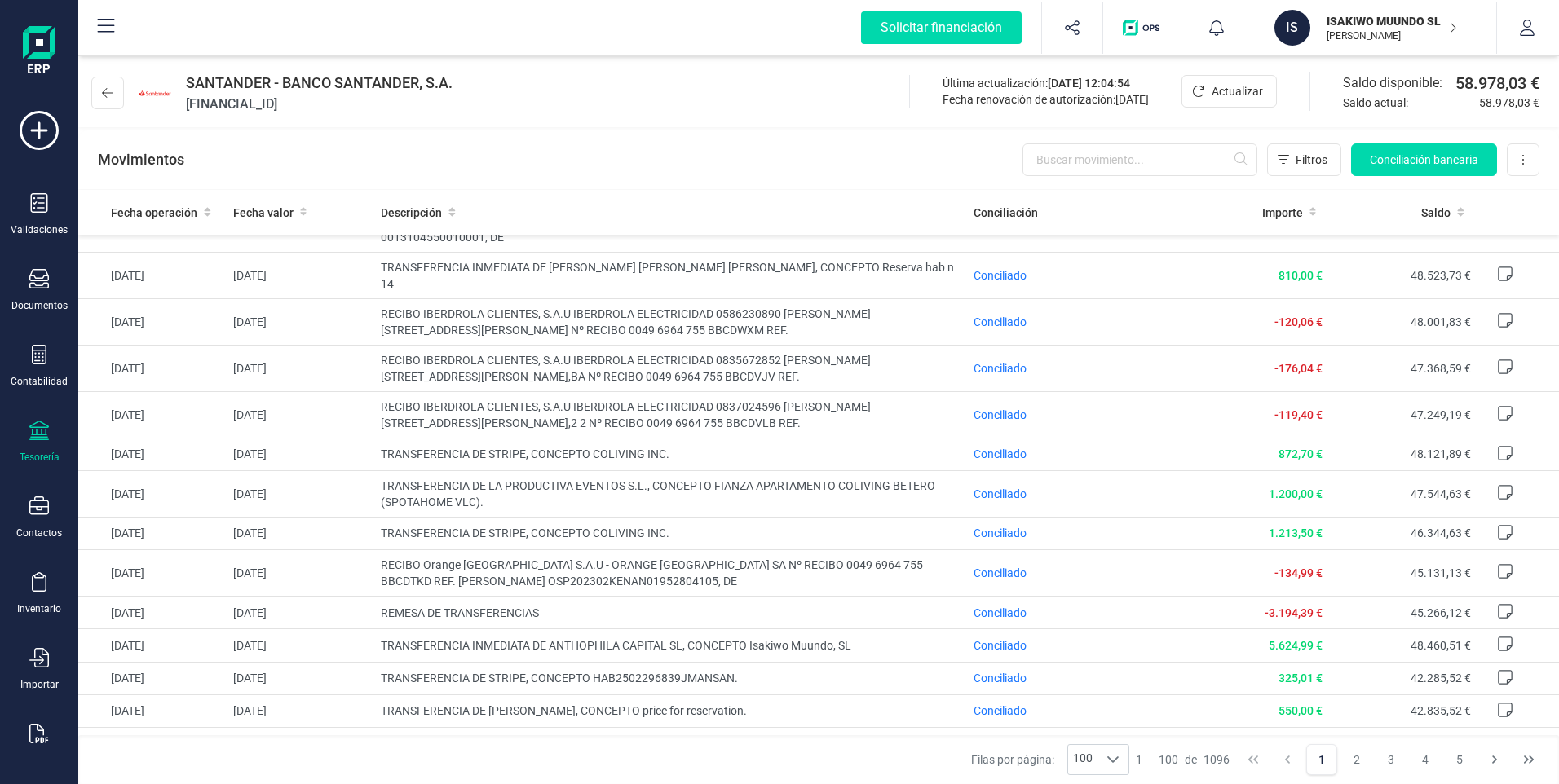
scroll to position [2037, 0]
